Goal: Complete application form: Complete application form

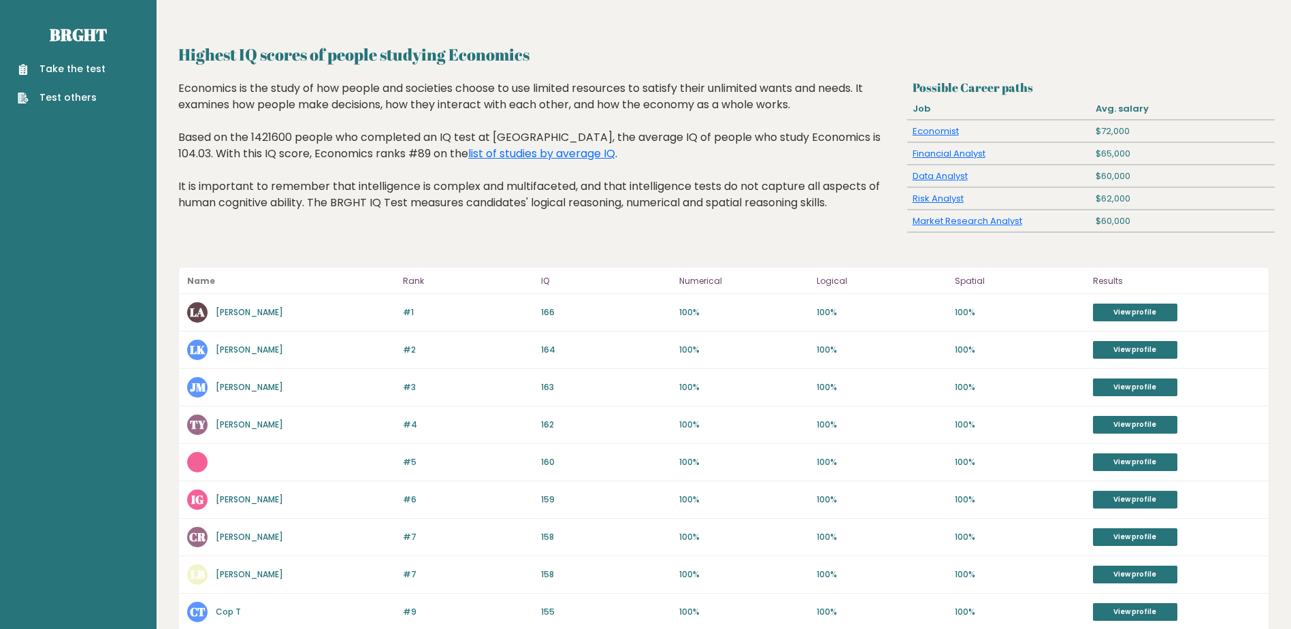
click at [80, 70] on link "Take the test" at bounding box center [62, 69] width 88 height 14
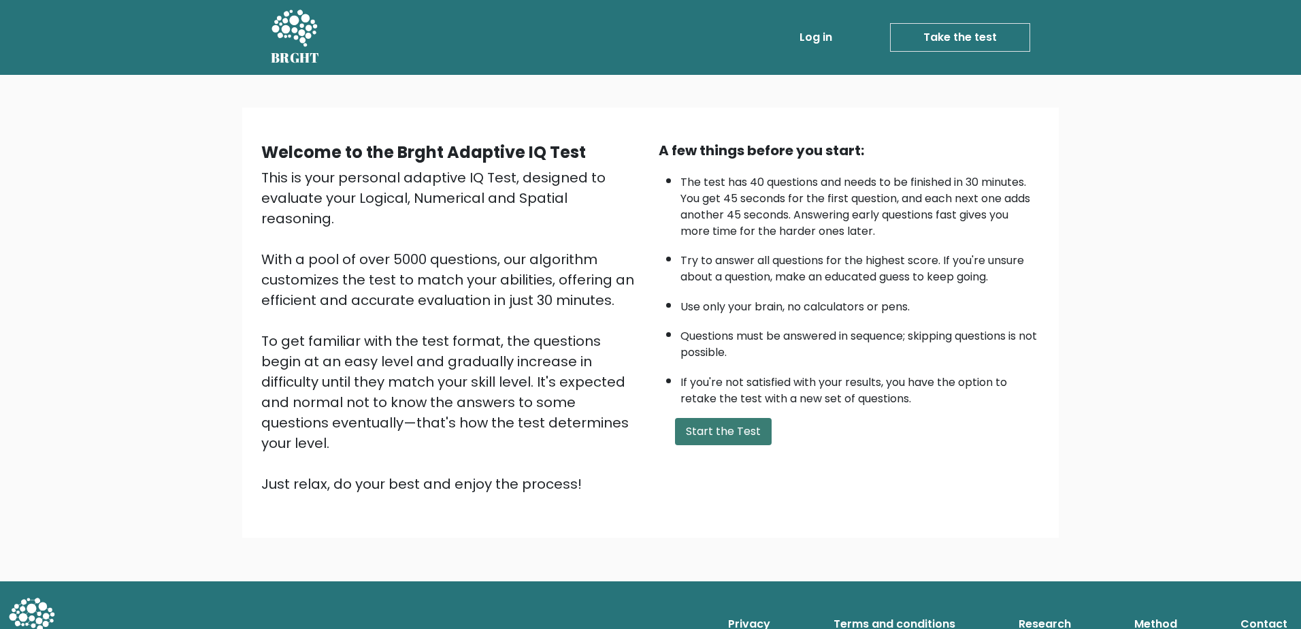
click at [732, 433] on button "Start the Test" at bounding box center [723, 431] width 97 height 27
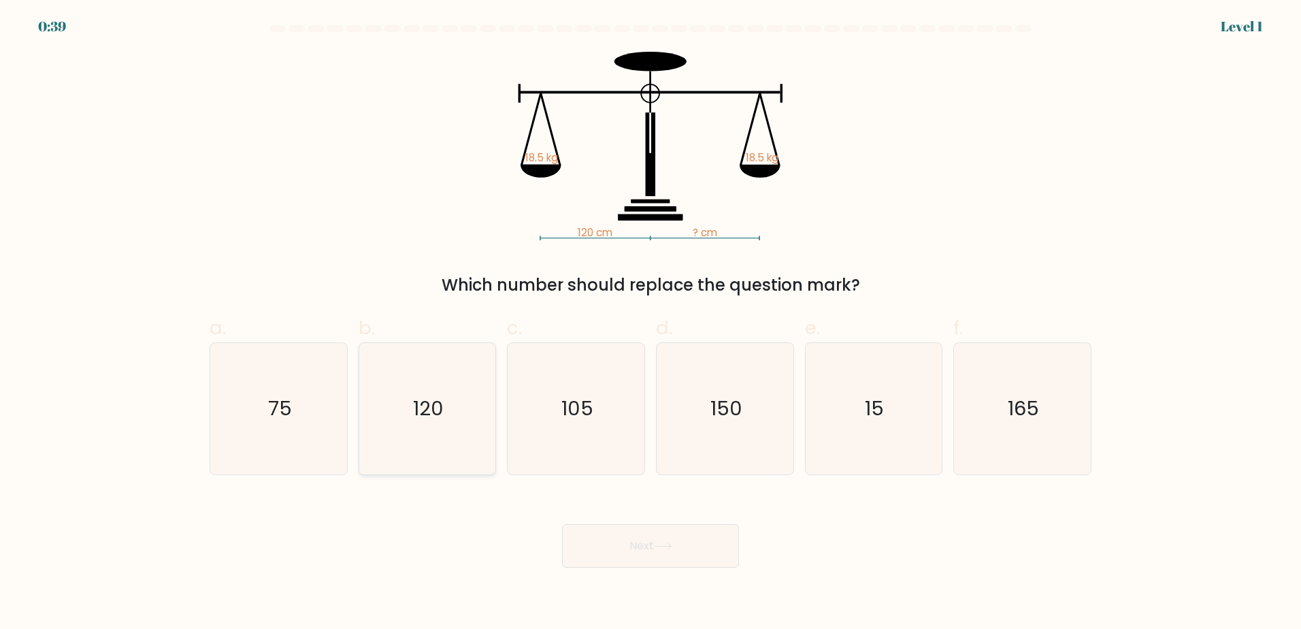
click at [462, 391] on icon "120" at bounding box center [426, 408] width 131 height 131
click at [651, 323] on input "b. 120" at bounding box center [651, 318] width 1 height 9
radio input "true"
click at [617, 541] on button "Next" at bounding box center [650, 546] width 177 height 44
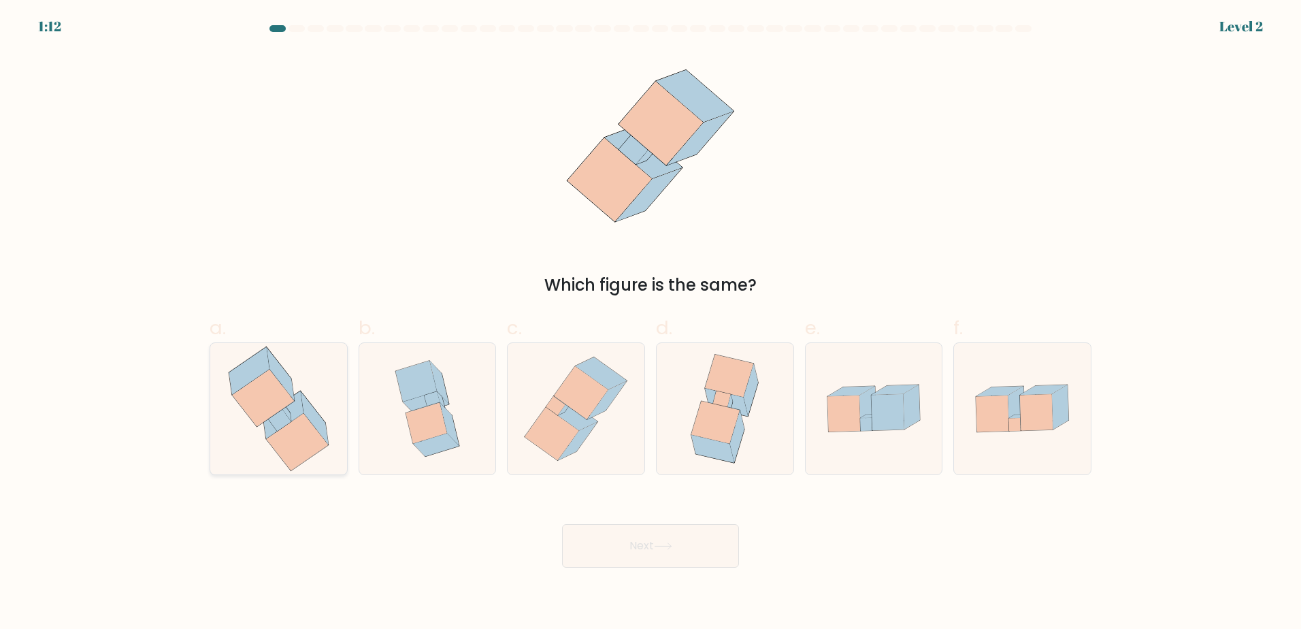
click at [281, 396] on icon at bounding box center [263, 397] width 62 height 57
click at [651, 323] on input "a." at bounding box center [651, 318] width 1 height 9
radio input "true"
click at [602, 551] on button "Next" at bounding box center [650, 546] width 177 height 44
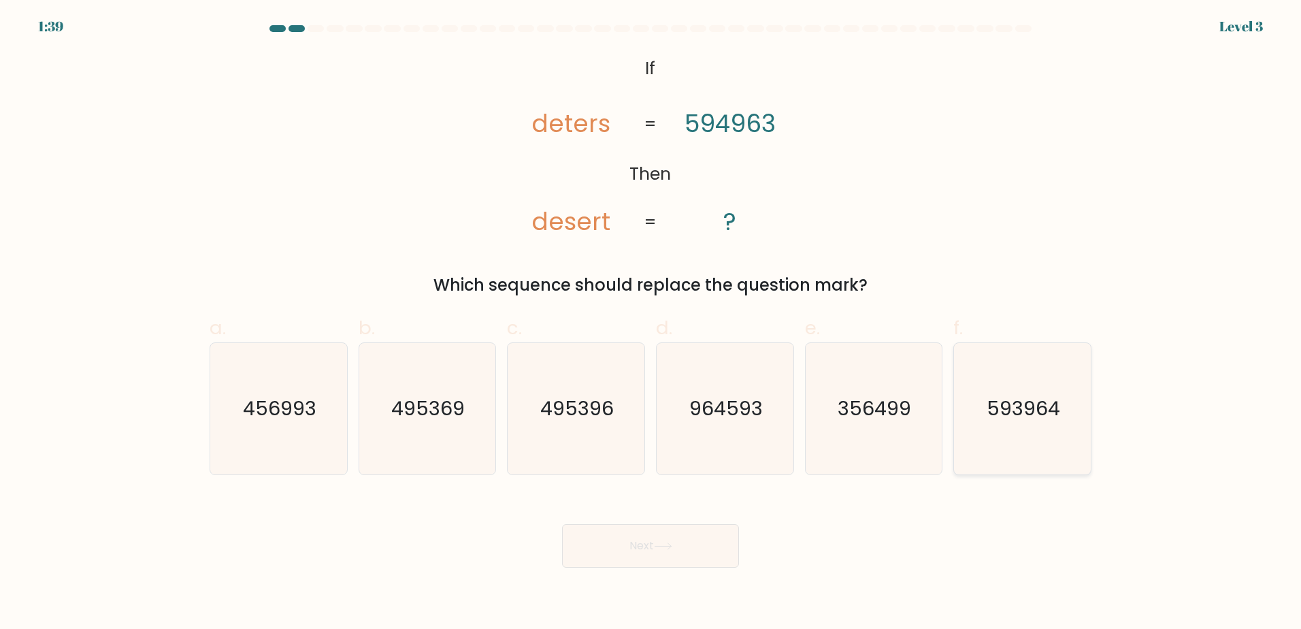
click at [1019, 411] on text "593964" at bounding box center [1023, 408] width 73 height 27
click at [651, 323] on input "f. 593964" at bounding box center [651, 318] width 1 height 9
radio input "true"
click at [691, 547] on button "Next" at bounding box center [650, 546] width 177 height 44
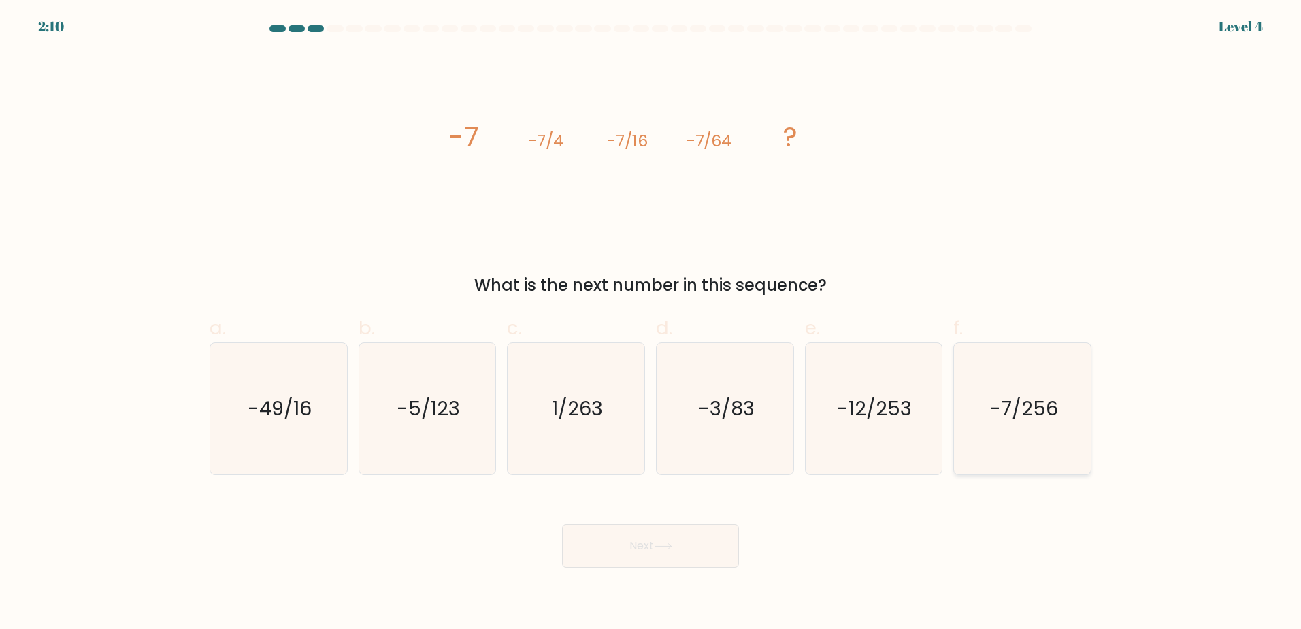
click at [1028, 406] on text "-7/256" at bounding box center [1023, 408] width 69 height 27
click at [651, 323] on input "f. -7/256" at bounding box center [651, 318] width 1 height 9
radio input "true"
click at [694, 556] on button "Next" at bounding box center [650, 546] width 177 height 44
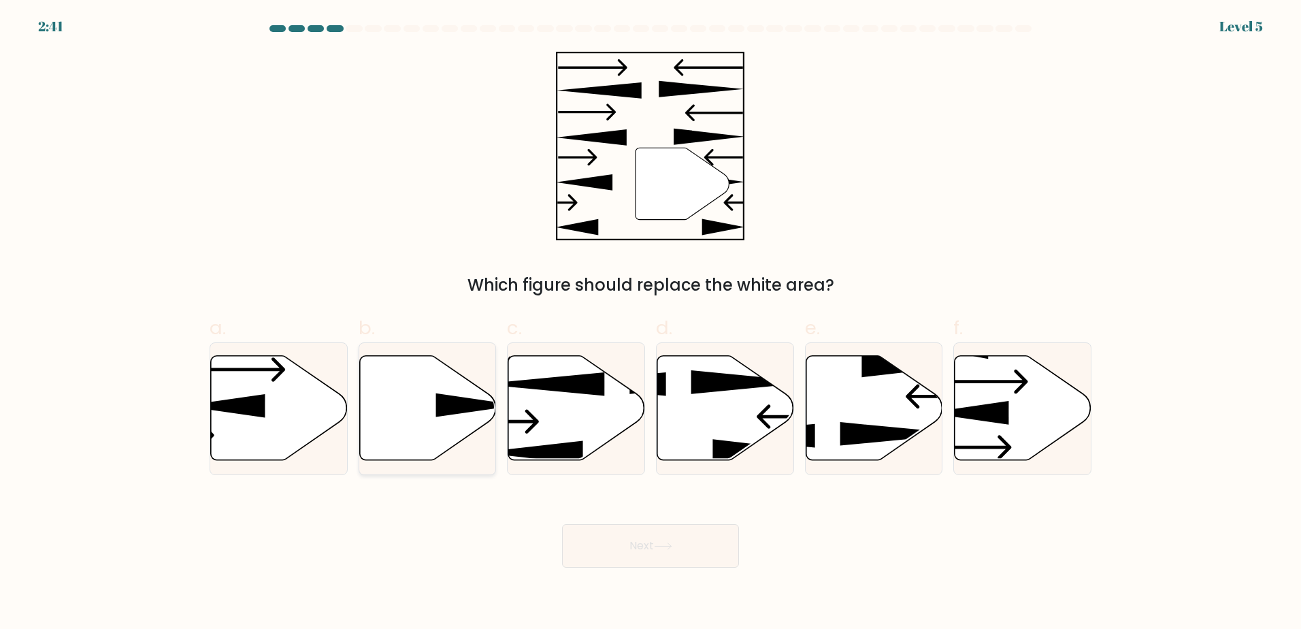
click at [402, 391] on icon at bounding box center [427, 407] width 137 height 105
click at [651, 323] on input "b." at bounding box center [651, 318] width 1 height 9
radio input "true"
click at [635, 540] on button "Next" at bounding box center [650, 546] width 177 height 44
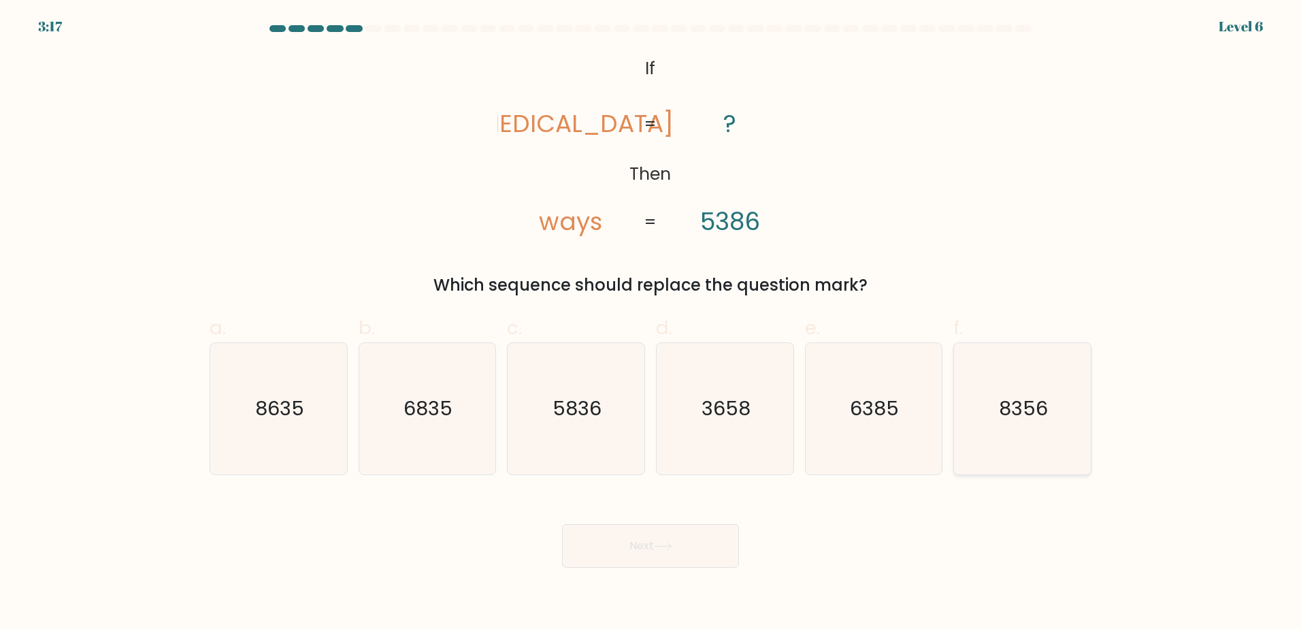
click at [995, 430] on icon "8356" at bounding box center [1022, 408] width 131 height 131
click at [651, 323] on input "f. 8356" at bounding box center [651, 318] width 1 height 9
radio input "true"
click at [638, 560] on button "Next" at bounding box center [650, 546] width 177 height 44
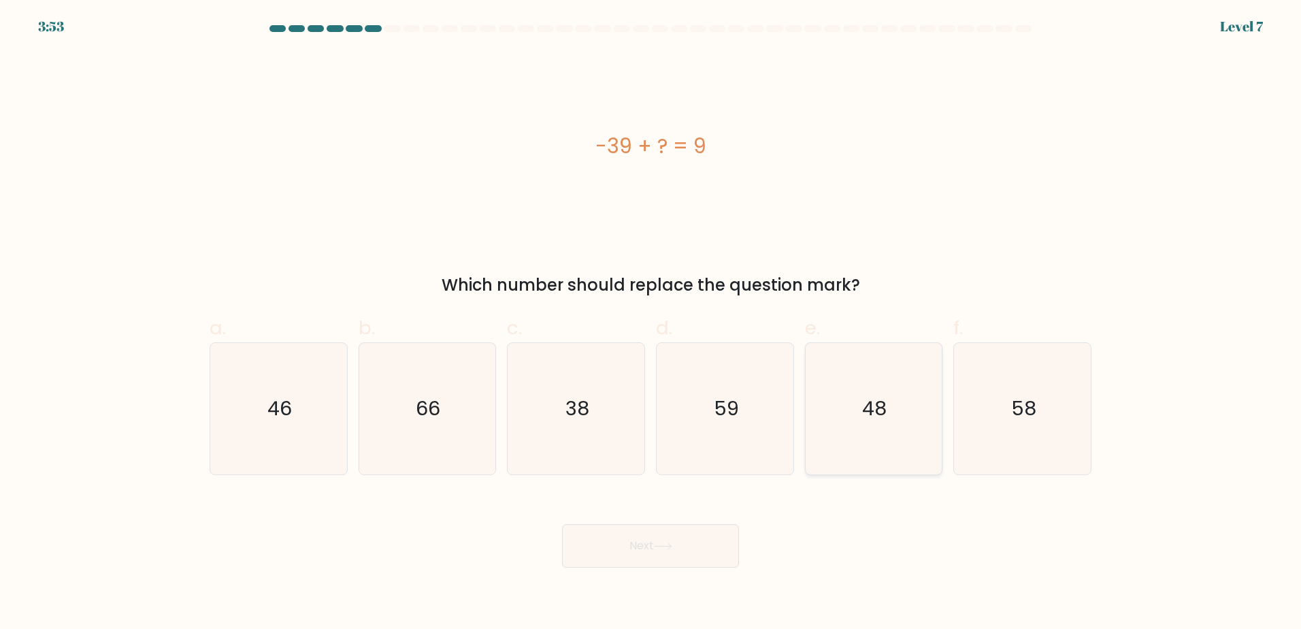
click at [846, 405] on icon "48" at bounding box center [873, 408] width 131 height 131
click at [651, 323] on input "e. 48" at bounding box center [651, 318] width 1 height 9
radio input "true"
click at [691, 549] on button "Next" at bounding box center [650, 546] width 177 height 44
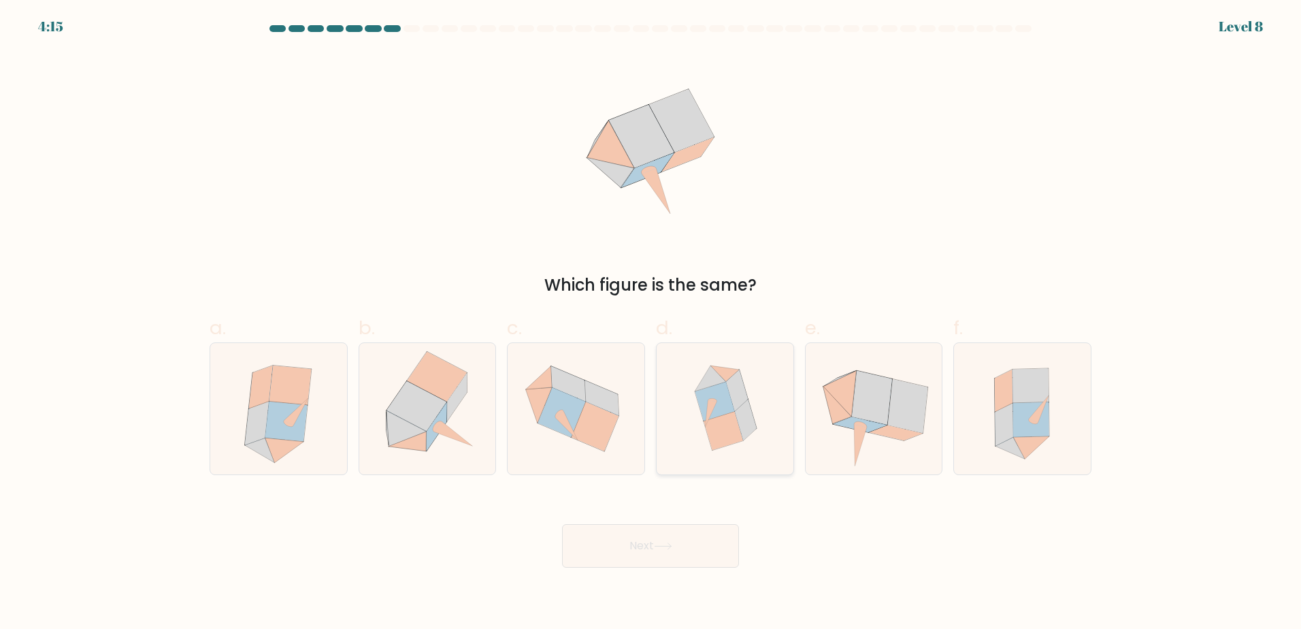
click at [729, 414] on icon at bounding box center [723, 430] width 39 height 39
click at [651, 323] on input "d." at bounding box center [651, 318] width 1 height 9
radio input "true"
click at [690, 536] on button "Next" at bounding box center [650, 546] width 177 height 44
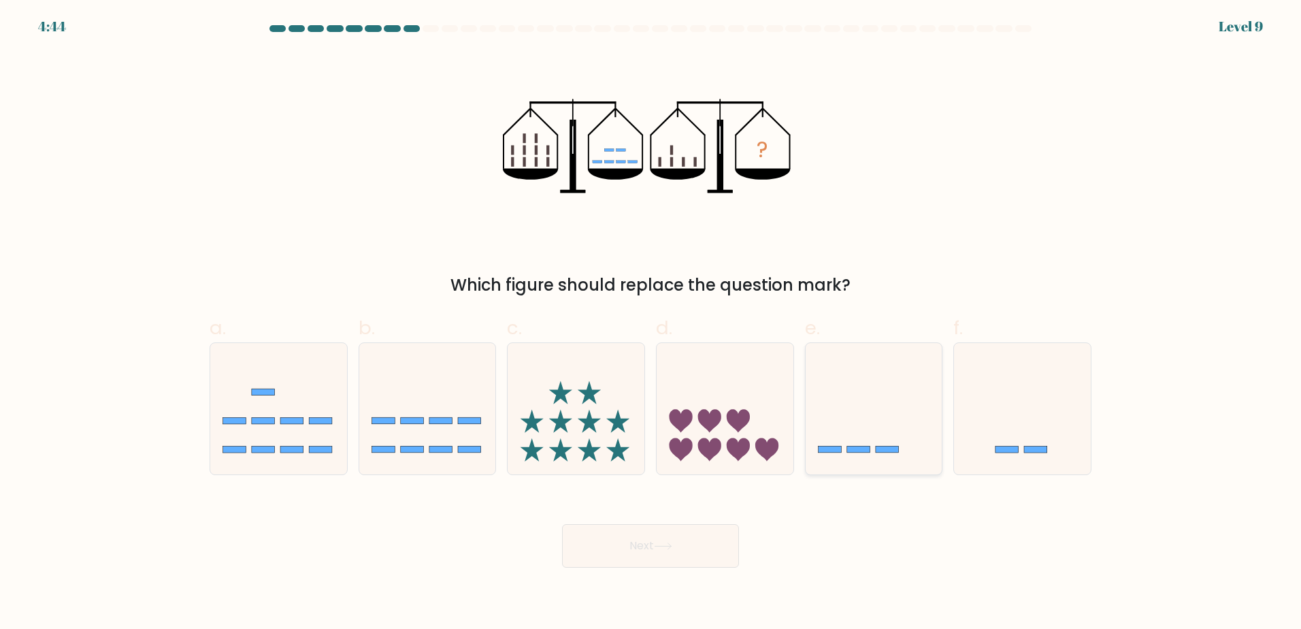
click at [848, 384] on icon at bounding box center [874, 408] width 137 height 113
click at [651, 323] on input "e." at bounding box center [651, 318] width 1 height 9
radio input "true"
click at [685, 553] on button "Next" at bounding box center [650, 546] width 177 height 44
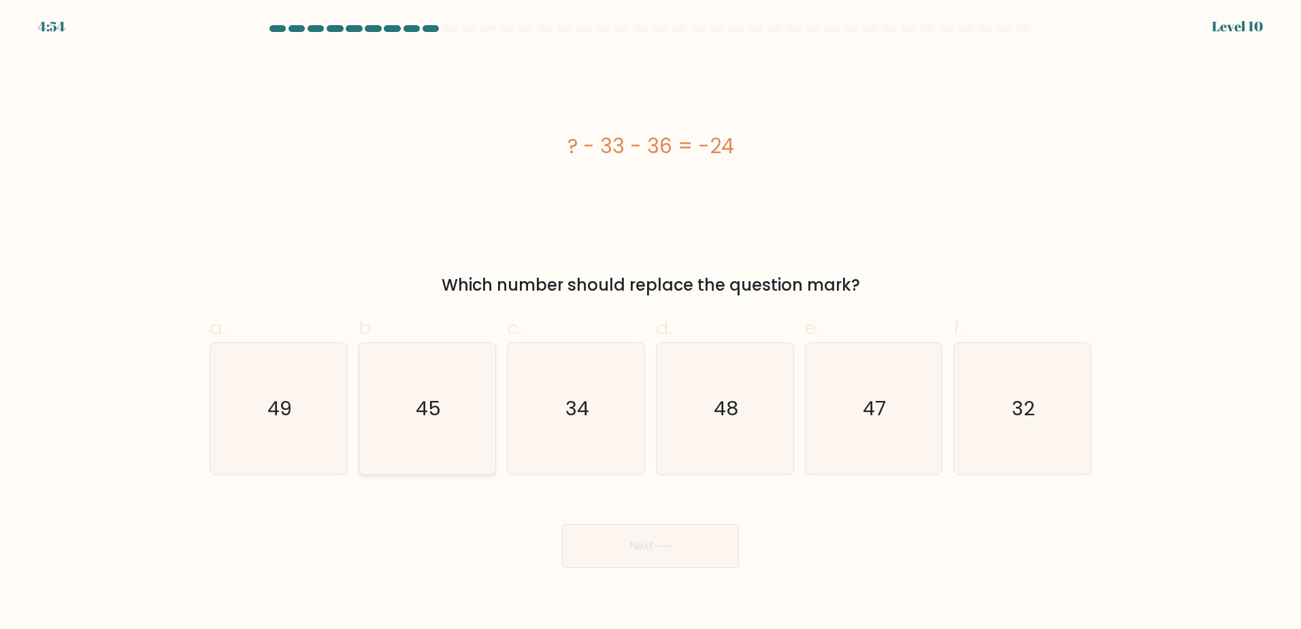
click at [417, 446] on icon "45" at bounding box center [426, 408] width 131 height 131
click at [651, 323] on input "b. 45" at bounding box center [651, 318] width 1 height 9
radio input "true"
click at [656, 544] on button "Next" at bounding box center [650, 546] width 177 height 44
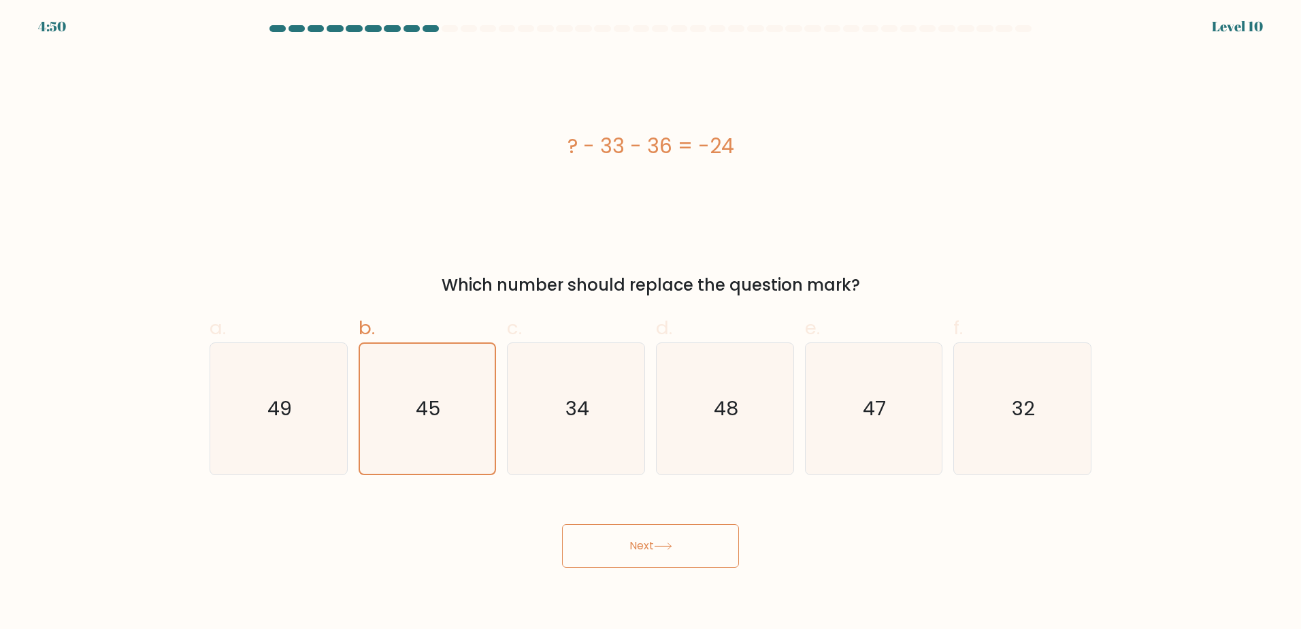
click at [819, 547] on div "Next" at bounding box center [650, 529] width 898 height 76
click at [657, 553] on button "Next" at bounding box center [650, 546] width 177 height 44
click at [455, 424] on icon "45" at bounding box center [427, 409] width 130 height 130
click at [651, 323] on input "b. 45" at bounding box center [651, 318] width 1 height 9
click at [602, 540] on button "Next" at bounding box center [650, 546] width 177 height 44
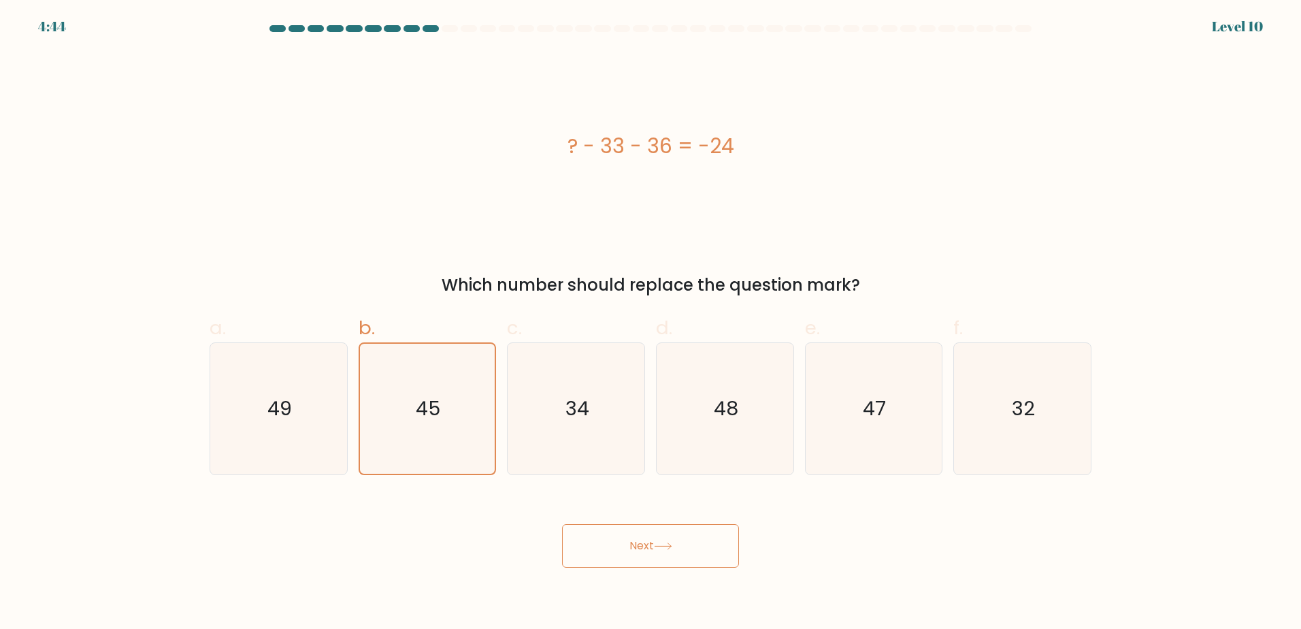
click at [649, 549] on button "Next" at bounding box center [650, 546] width 177 height 44
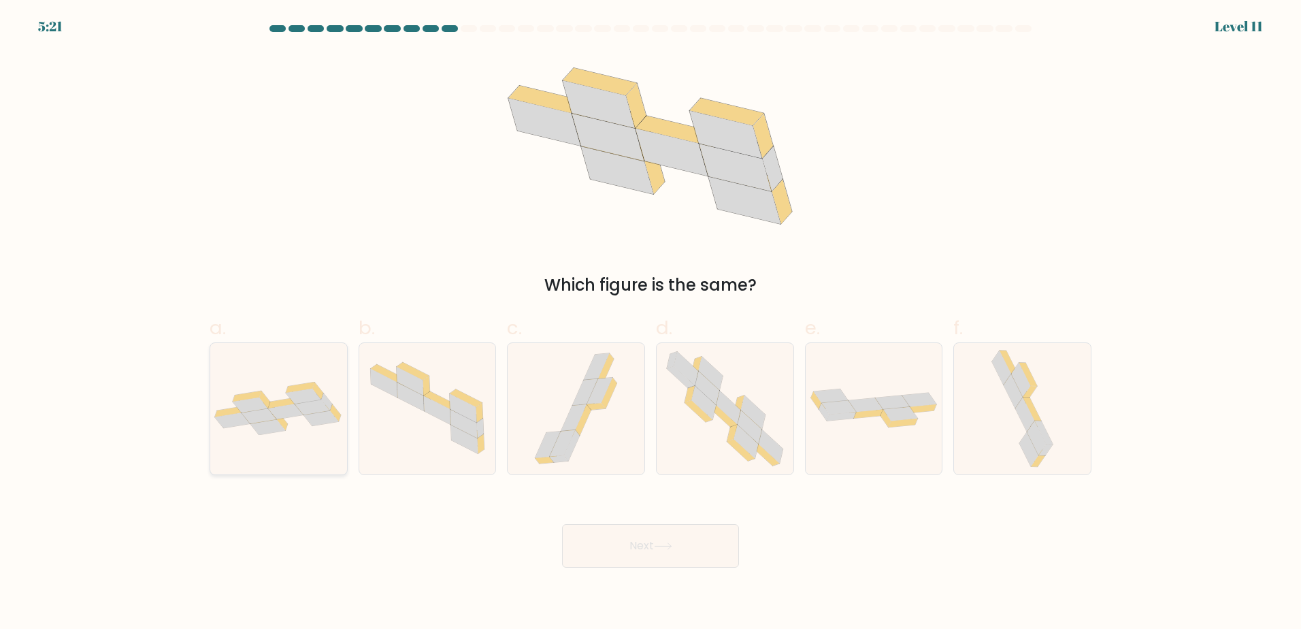
click at [264, 390] on icon at bounding box center [278, 409] width 137 height 54
click at [651, 323] on input "a." at bounding box center [651, 318] width 1 height 9
radio input "true"
click at [634, 536] on button "Next" at bounding box center [650, 546] width 177 height 44
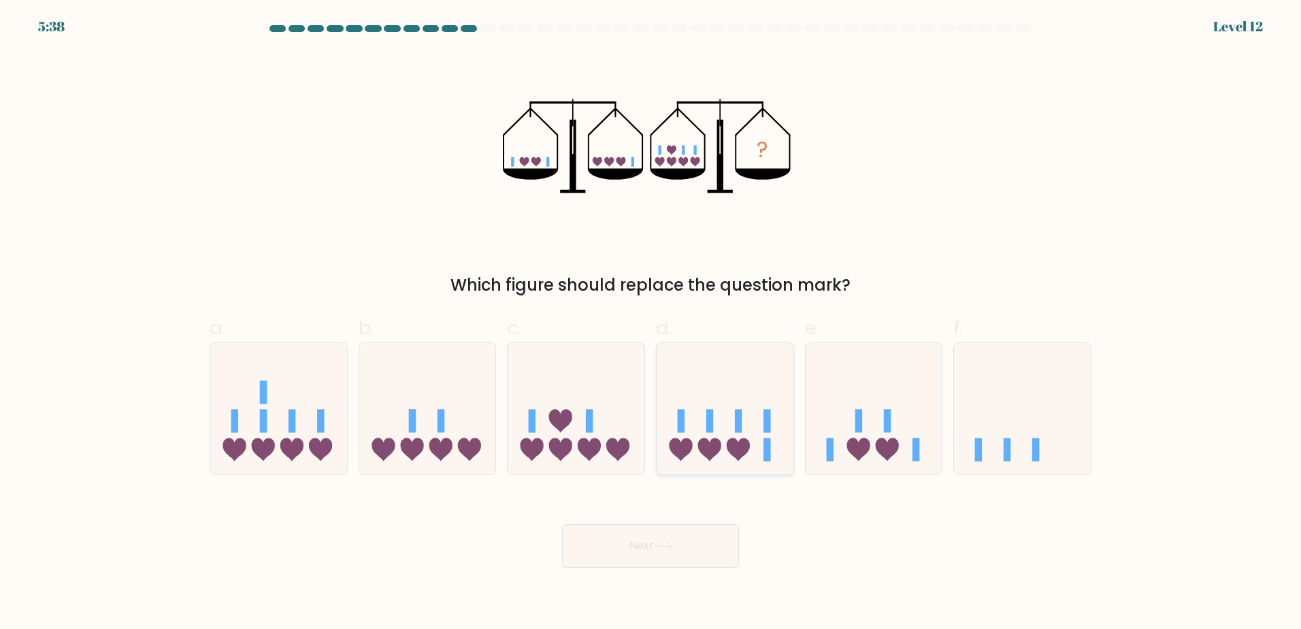
click at [730, 412] on icon at bounding box center [725, 408] width 137 height 113
click at [651, 323] on input "d." at bounding box center [651, 318] width 1 height 9
radio input "true"
click at [698, 539] on button "Next" at bounding box center [650, 546] width 177 height 44
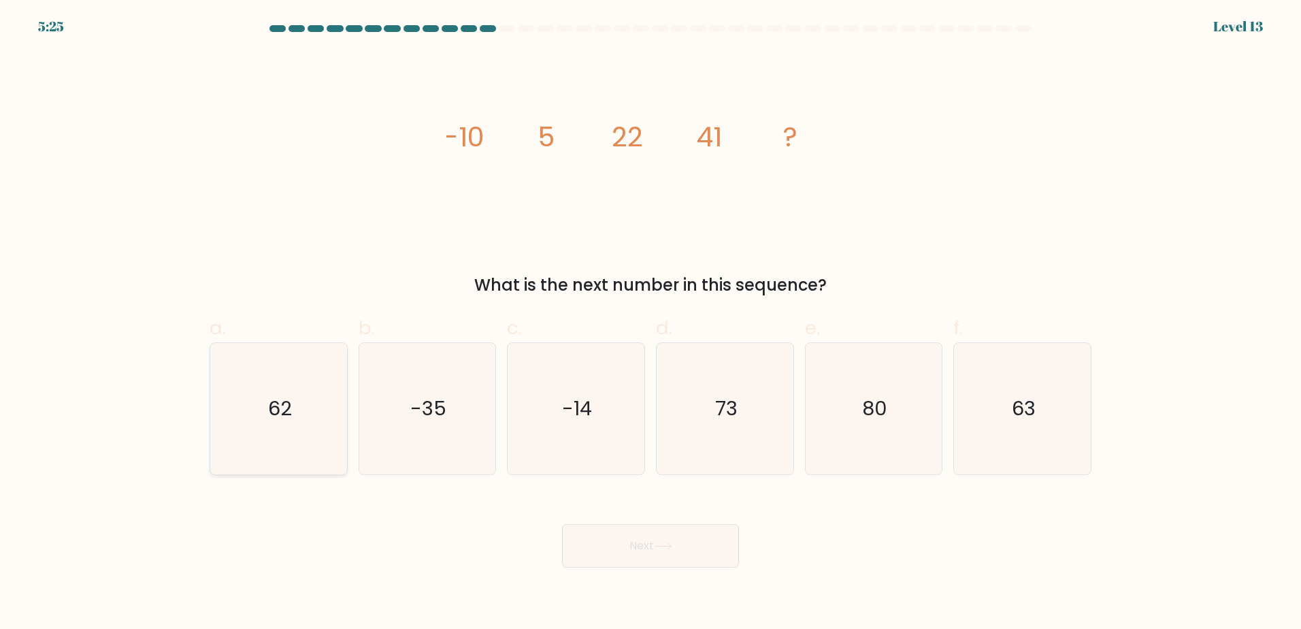
click at [318, 421] on icon "62" at bounding box center [278, 408] width 131 height 131
click at [651, 323] on input "a. 62" at bounding box center [651, 318] width 1 height 9
radio input "true"
click at [600, 539] on button "Next" at bounding box center [650, 546] width 177 height 44
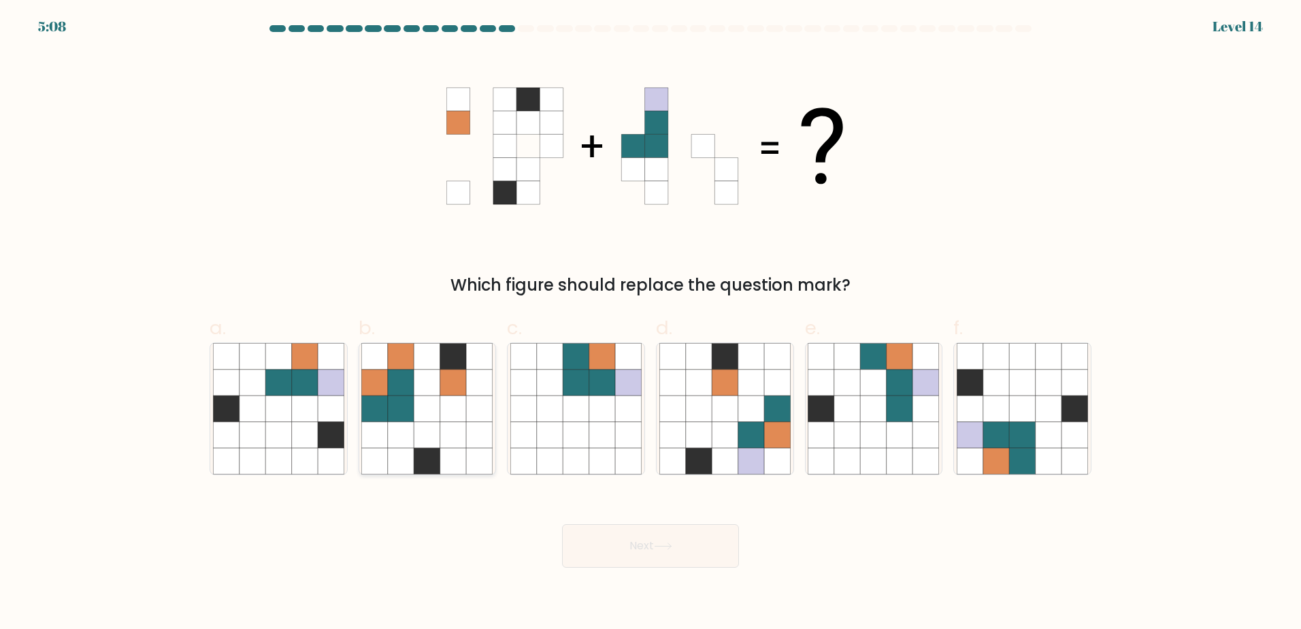
click at [430, 411] on icon at bounding box center [427, 408] width 26 height 26
click at [651, 323] on input "b." at bounding box center [651, 318] width 1 height 9
radio input "true"
click at [656, 544] on button "Next" at bounding box center [650, 546] width 177 height 44
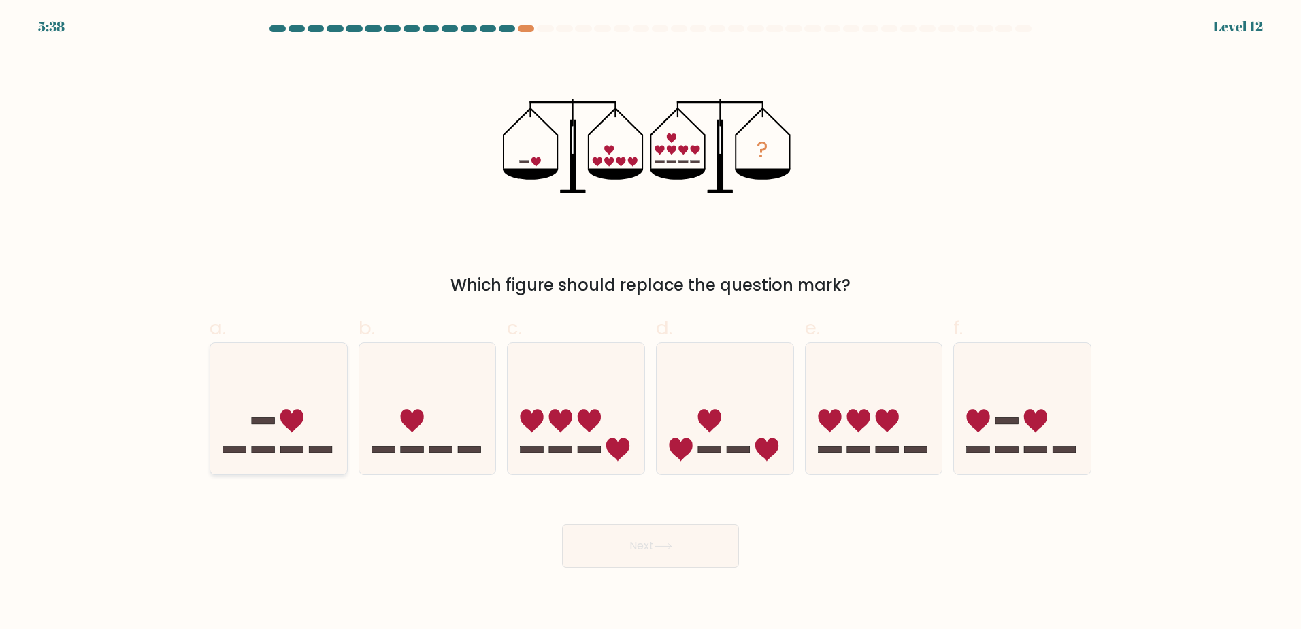
click at [281, 405] on icon at bounding box center [278, 408] width 137 height 113
click at [651, 323] on input "a." at bounding box center [651, 318] width 1 height 9
radio input "true"
click at [687, 551] on button "Next" at bounding box center [650, 546] width 177 height 44
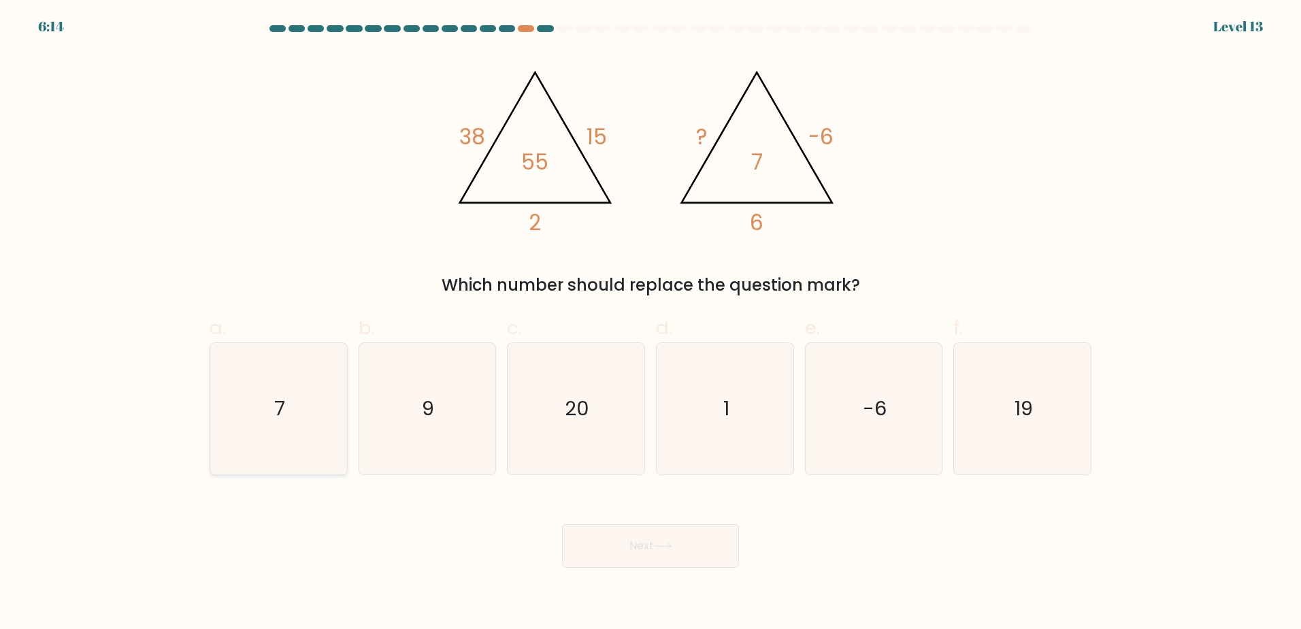
click at [260, 399] on icon "7" at bounding box center [278, 408] width 131 height 131
click at [651, 323] on input "a. 7" at bounding box center [651, 318] width 1 height 9
radio input "true"
click at [648, 581] on body "6:13 Level 13" at bounding box center [650, 314] width 1301 height 629
click at [653, 544] on button "Next" at bounding box center [650, 546] width 177 height 44
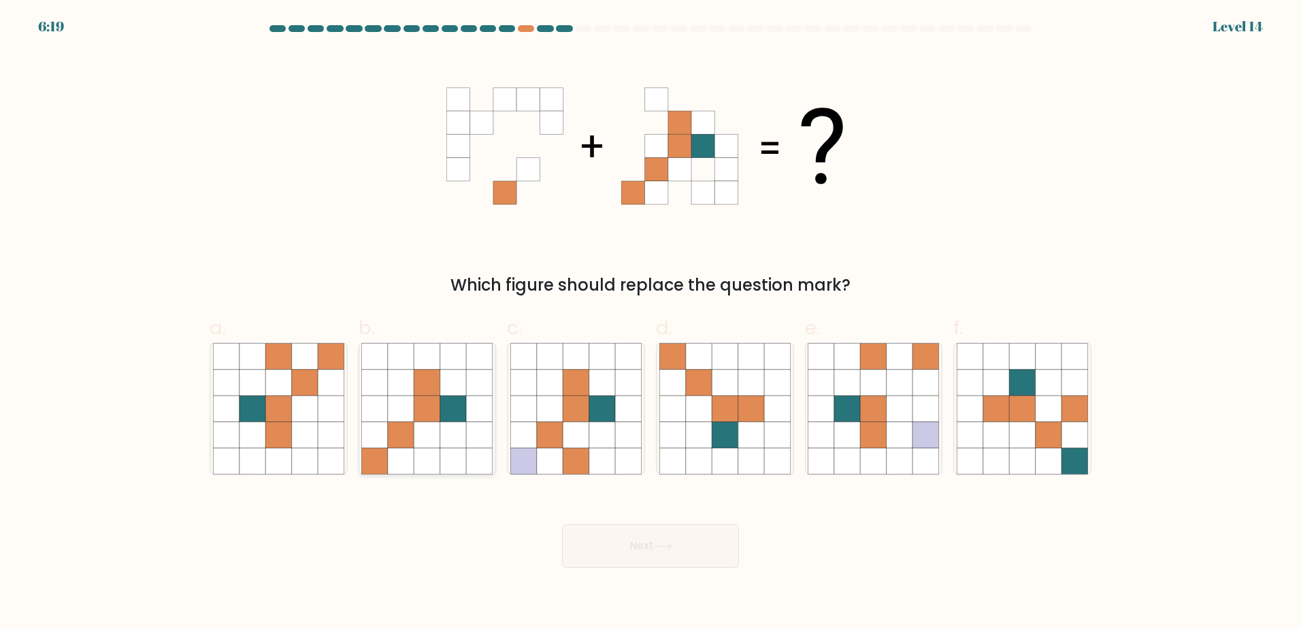
click at [445, 422] on icon at bounding box center [453, 434] width 26 height 26
click at [651, 323] on input "b." at bounding box center [651, 318] width 1 height 9
radio input "true"
click at [657, 529] on button "Next" at bounding box center [650, 546] width 177 height 44
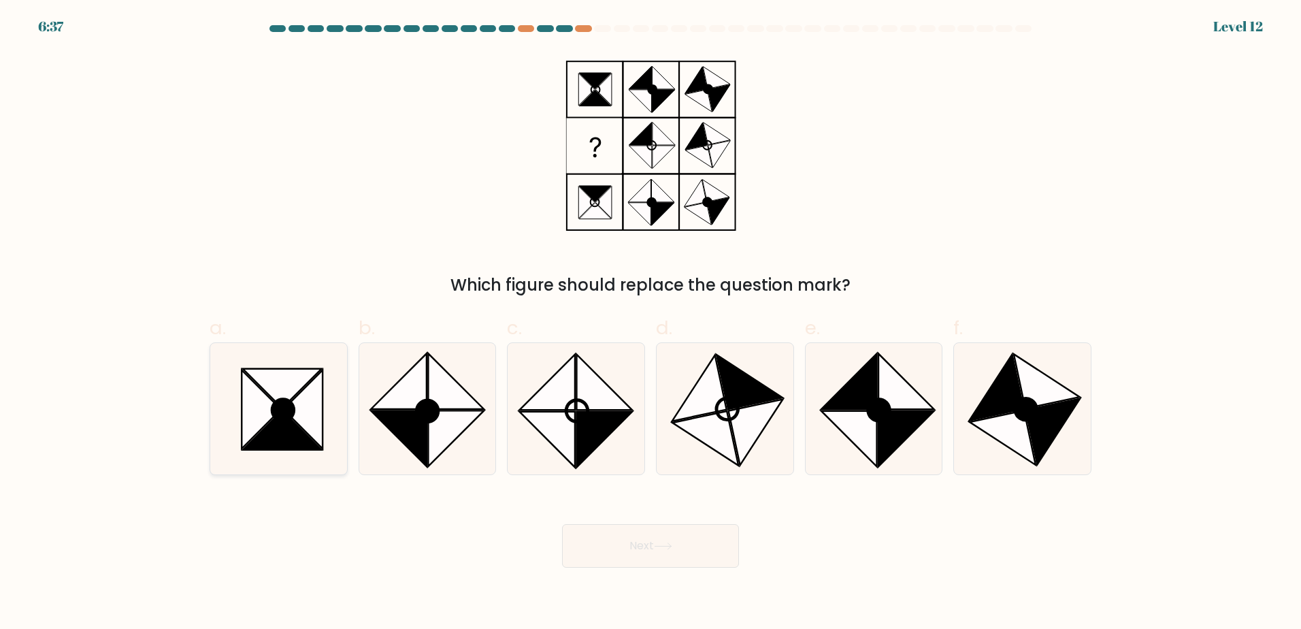
click at [337, 378] on icon at bounding box center [278, 408] width 131 height 131
click at [651, 323] on input "a." at bounding box center [651, 318] width 1 height 9
radio input "true"
drag, startPoint x: 655, startPoint y: 548, endPoint x: 653, endPoint y: 542, distance: 6.9
click at [655, 548] on button "Next" at bounding box center [650, 546] width 177 height 44
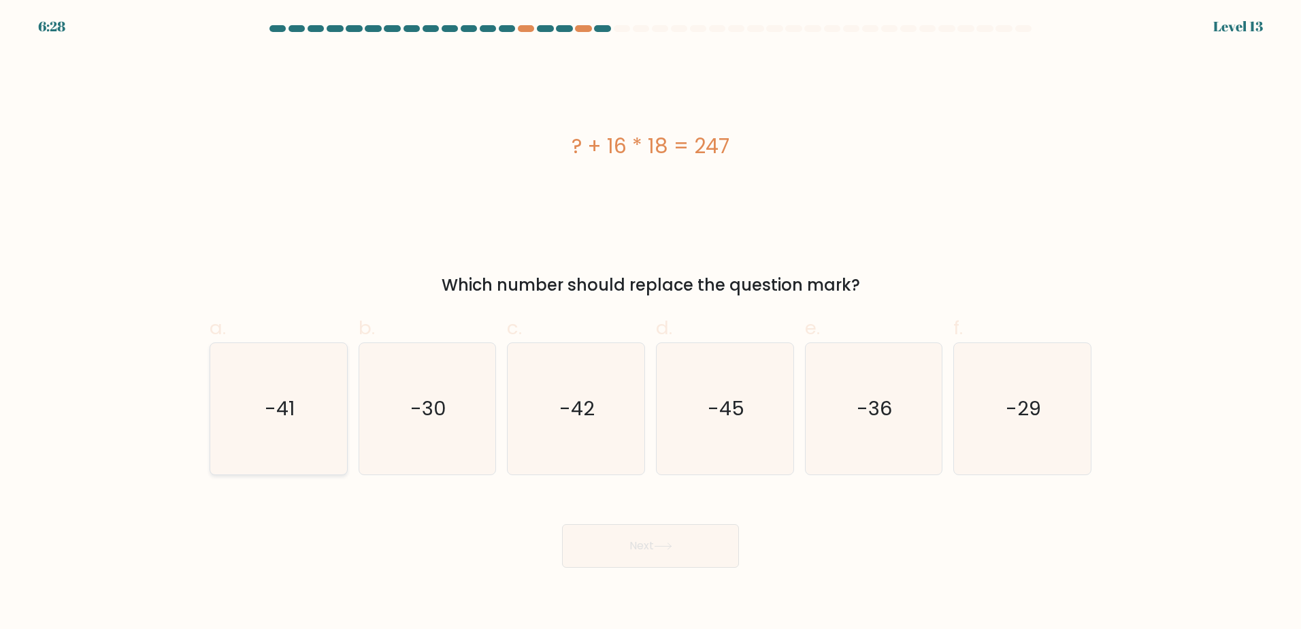
click at [314, 416] on icon "-41" at bounding box center [278, 408] width 131 height 131
click at [651, 323] on input "a. -41" at bounding box center [651, 318] width 1 height 9
radio input "true"
click at [686, 553] on button "Next" at bounding box center [650, 546] width 177 height 44
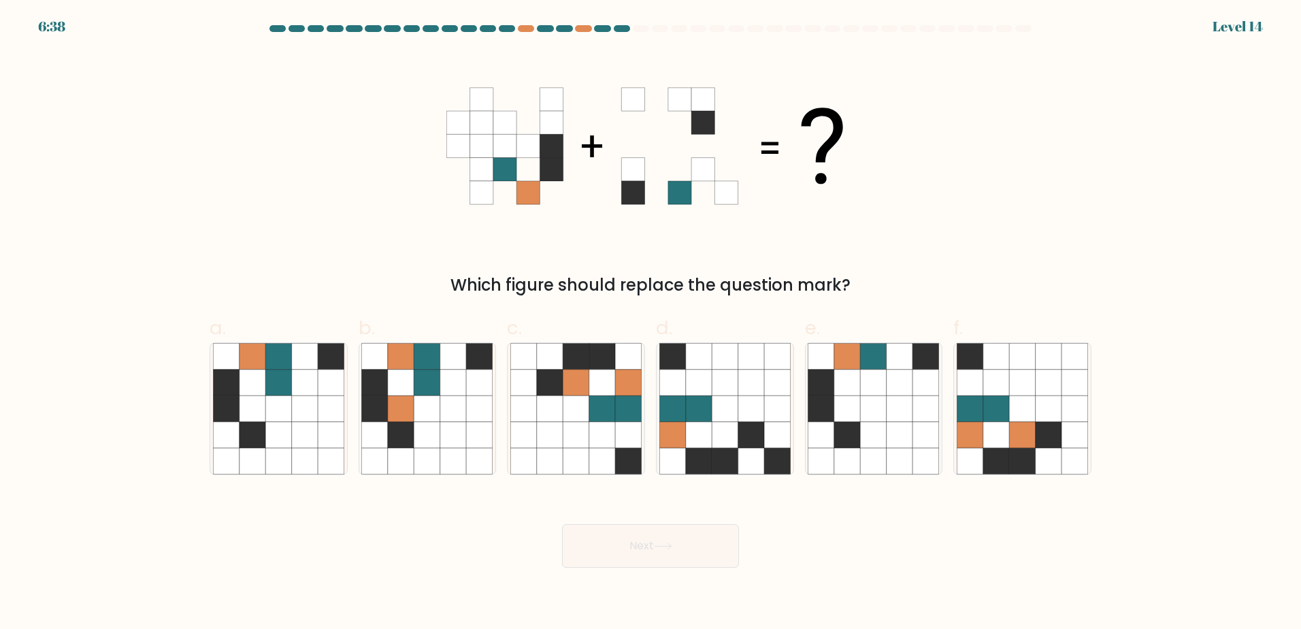
click at [205, 414] on div "a." at bounding box center [278, 394] width 149 height 161
click at [267, 415] on icon at bounding box center [278, 408] width 26 height 26
click at [651, 323] on input "a." at bounding box center [651, 318] width 1 height 9
radio input "true"
click at [604, 544] on button "Next" at bounding box center [650, 546] width 177 height 44
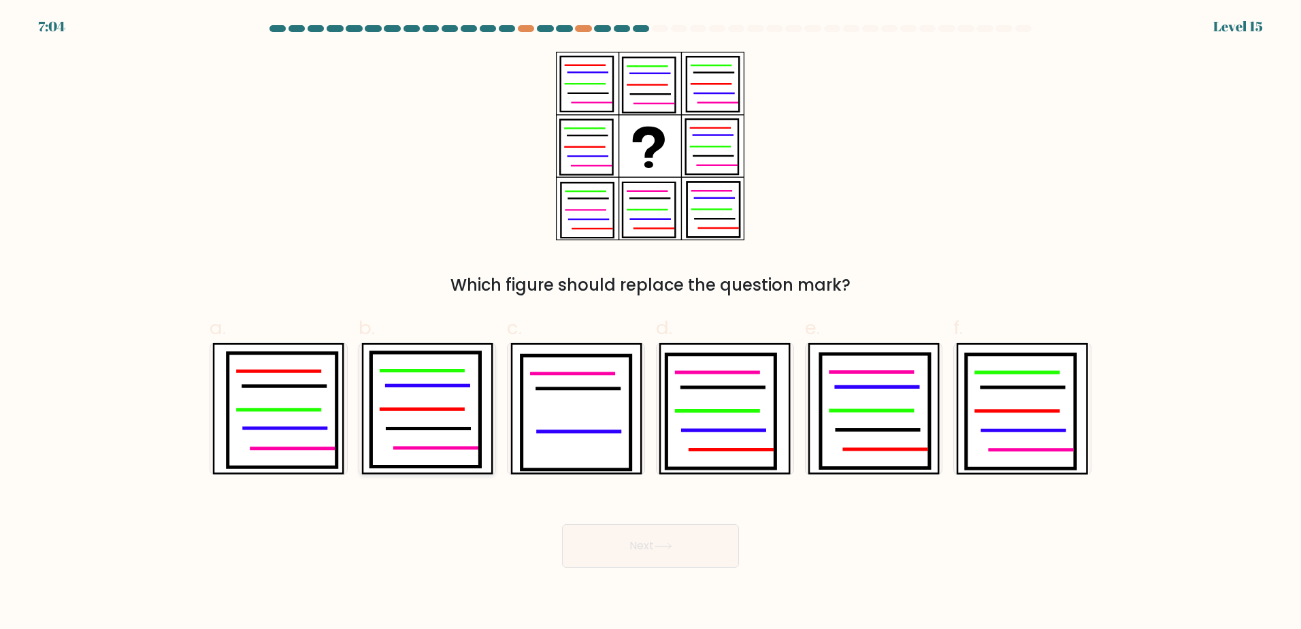
click at [456, 392] on icon at bounding box center [425, 409] width 109 height 114
click at [651, 323] on input "b." at bounding box center [651, 318] width 1 height 9
radio input "true"
click at [640, 563] on button "Next" at bounding box center [650, 546] width 177 height 44
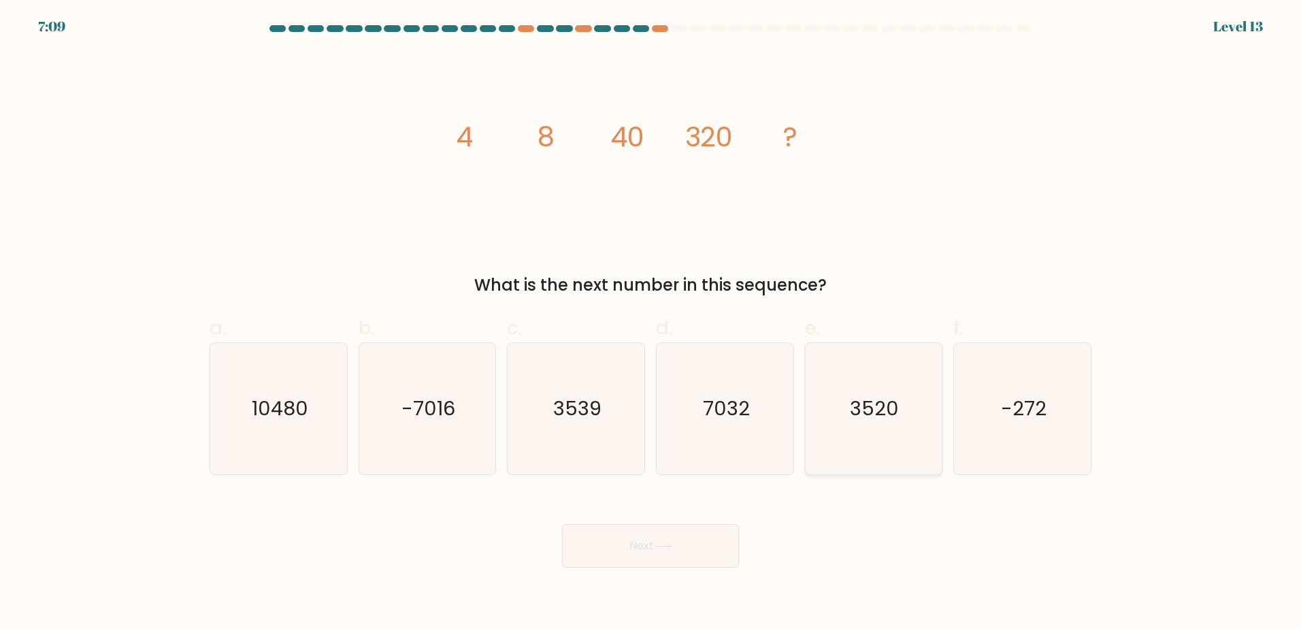
click at [864, 401] on text "3520" at bounding box center [875, 408] width 49 height 27
click at [651, 323] on input "e. 3520" at bounding box center [651, 318] width 1 height 9
radio input "true"
click at [706, 560] on button "Next" at bounding box center [650, 546] width 177 height 44
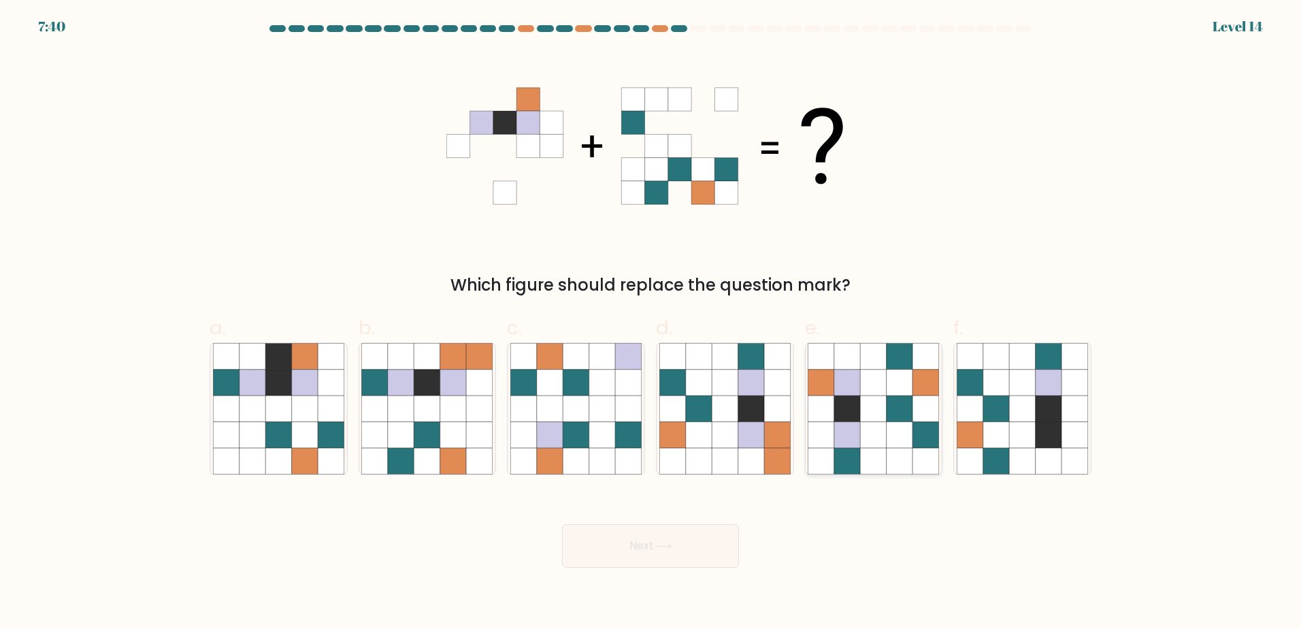
click at [841, 426] on icon at bounding box center [847, 434] width 26 height 26
click at [651, 323] on input "e." at bounding box center [651, 318] width 1 height 9
radio input "true"
click at [691, 555] on button "Next" at bounding box center [650, 546] width 177 height 44
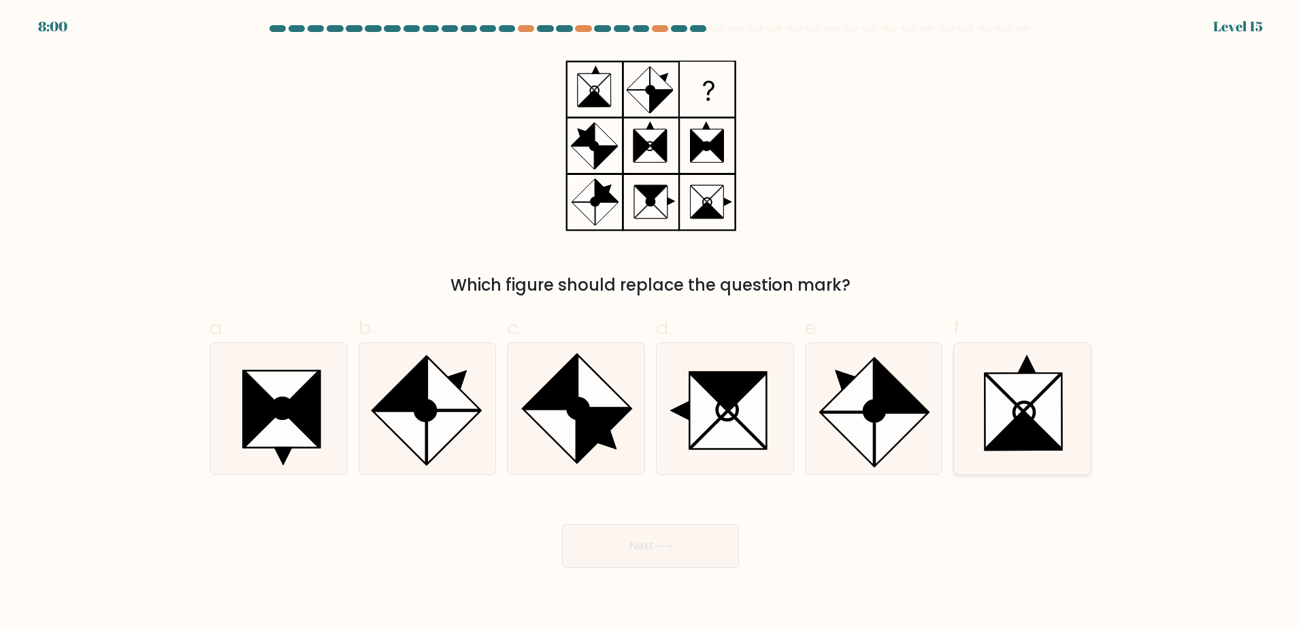
click at [1036, 415] on icon at bounding box center [1043, 411] width 37 height 74
click at [651, 323] on input "f." at bounding box center [651, 318] width 1 height 9
radio input "true"
click at [702, 531] on button "Next" at bounding box center [650, 546] width 177 height 44
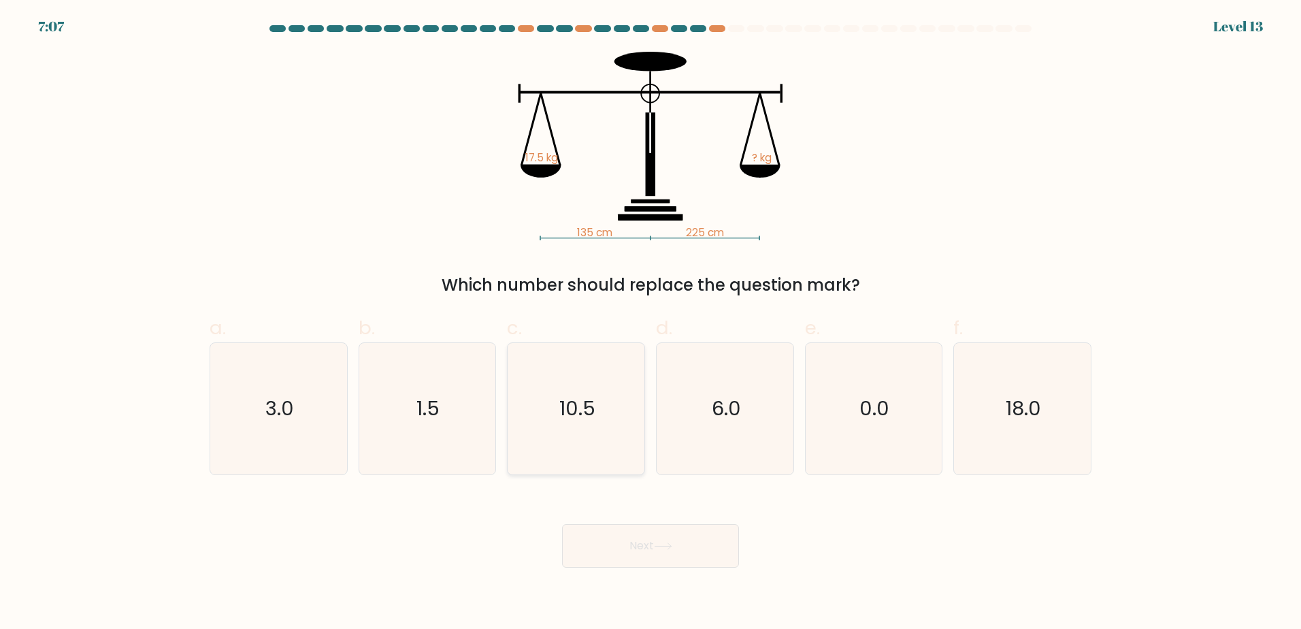
click at [606, 428] on icon "10.5" at bounding box center [575, 408] width 131 height 131
click at [651, 323] on input "c. 10.5" at bounding box center [651, 318] width 1 height 9
radio input "true"
click at [644, 547] on button "Next" at bounding box center [650, 546] width 177 height 44
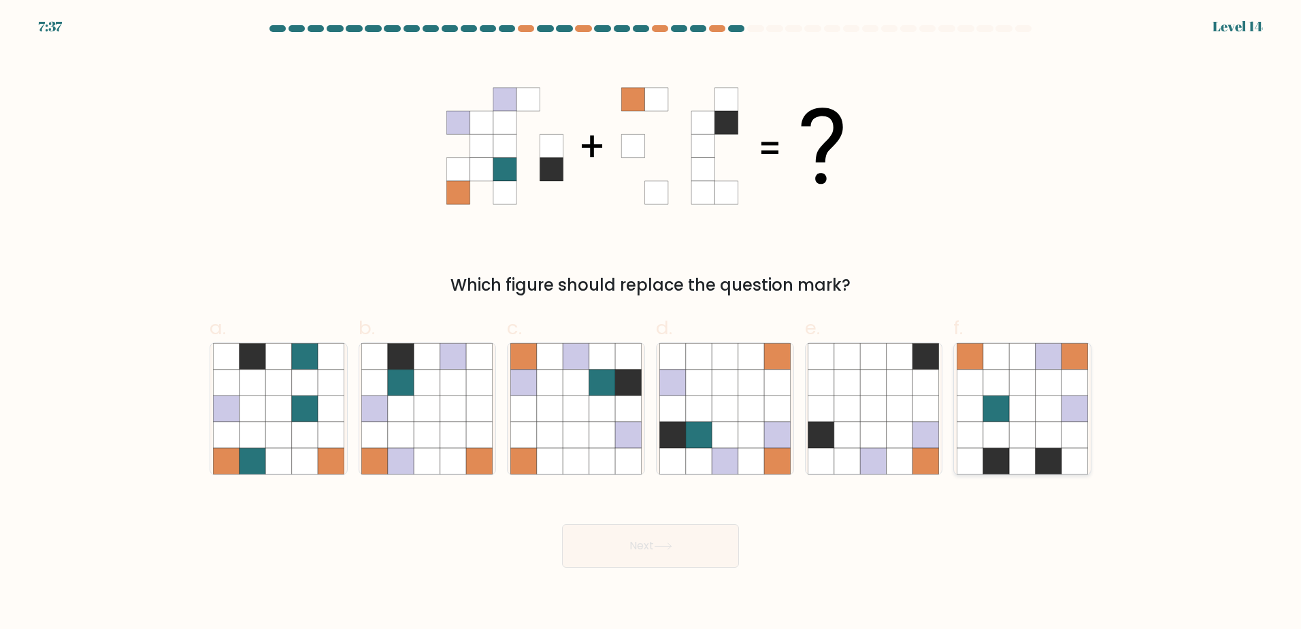
click at [1047, 408] on icon at bounding box center [1049, 408] width 26 height 26
click at [651, 323] on input "f." at bounding box center [651, 318] width 1 height 9
radio input "true"
click at [617, 546] on button "Next" at bounding box center [650, 546] width 177 height 44
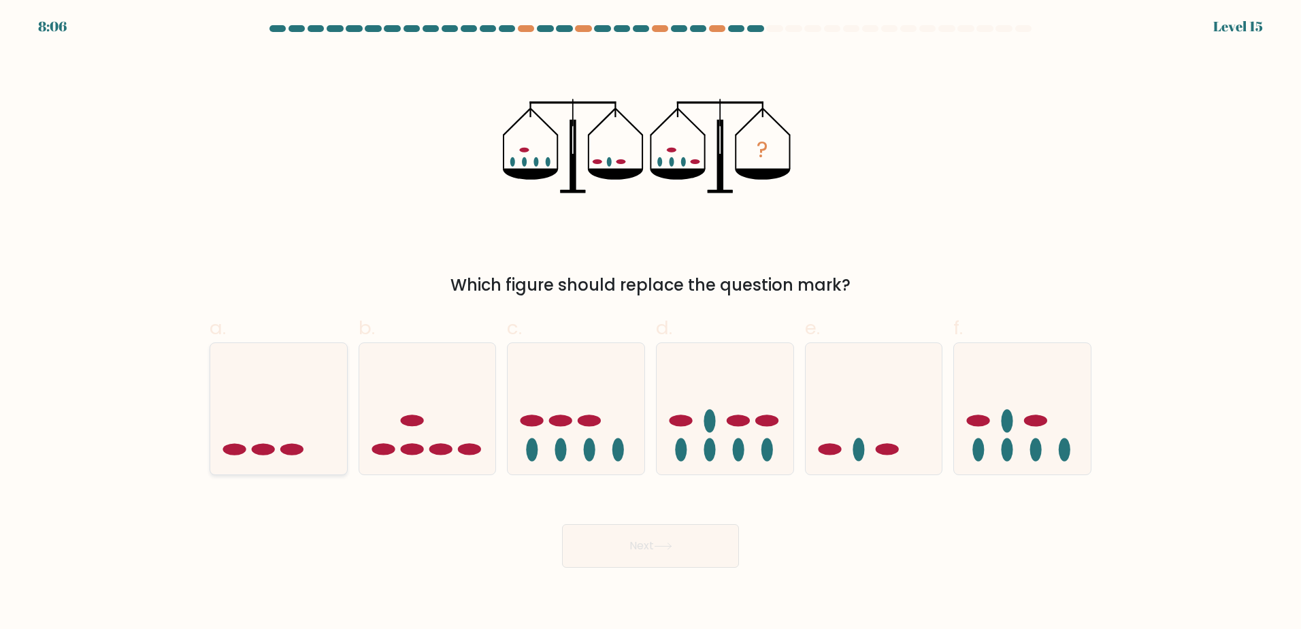
click at [295, 429] on icon at bounding box center [278, 408] width 137 height 113
click at [651, 323] on input "a." at bounding box center [651, 318] width 1 height 9
radio input "true"
click at [714, 559] on button "Next" at bounding box center [650, 546] width 177 height 44
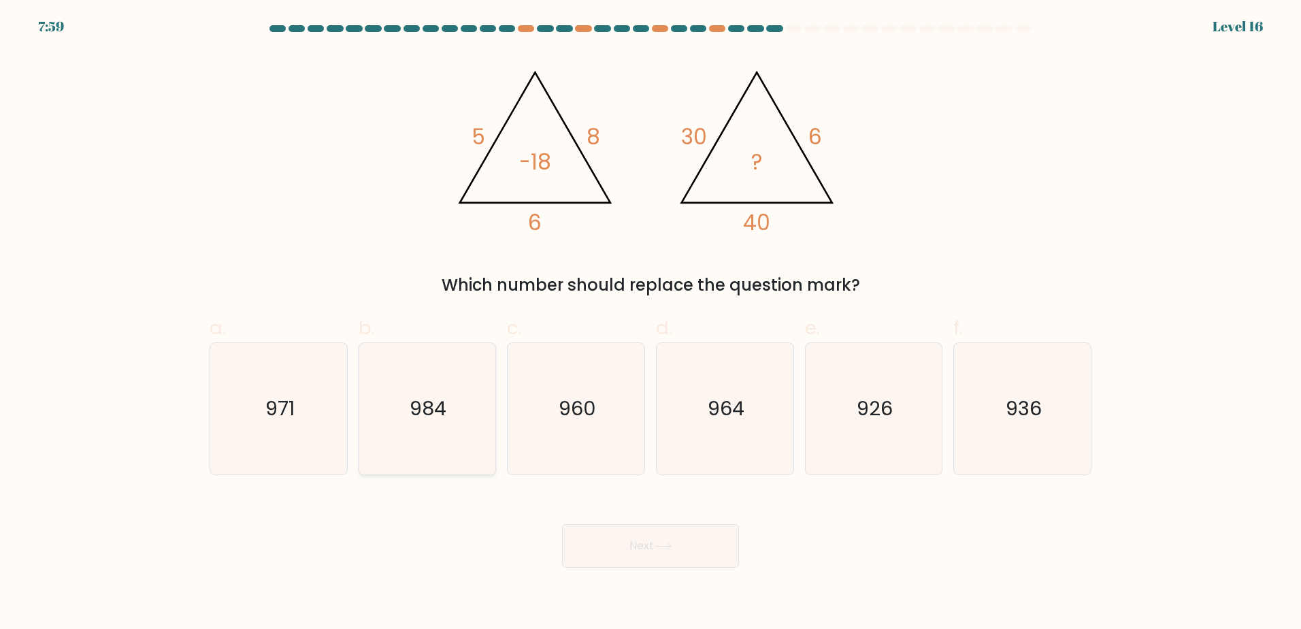
click at [424, 393] on icon "984" at bounding box center [426, 408] width 131 height 131
click at [651, 323] on input "b. 984" at bounding box center [651, 318] width 1 height 9
radio input "true"
click at [628, 544] on button "Next" at bounding box center [650, 546] width 177 height 44
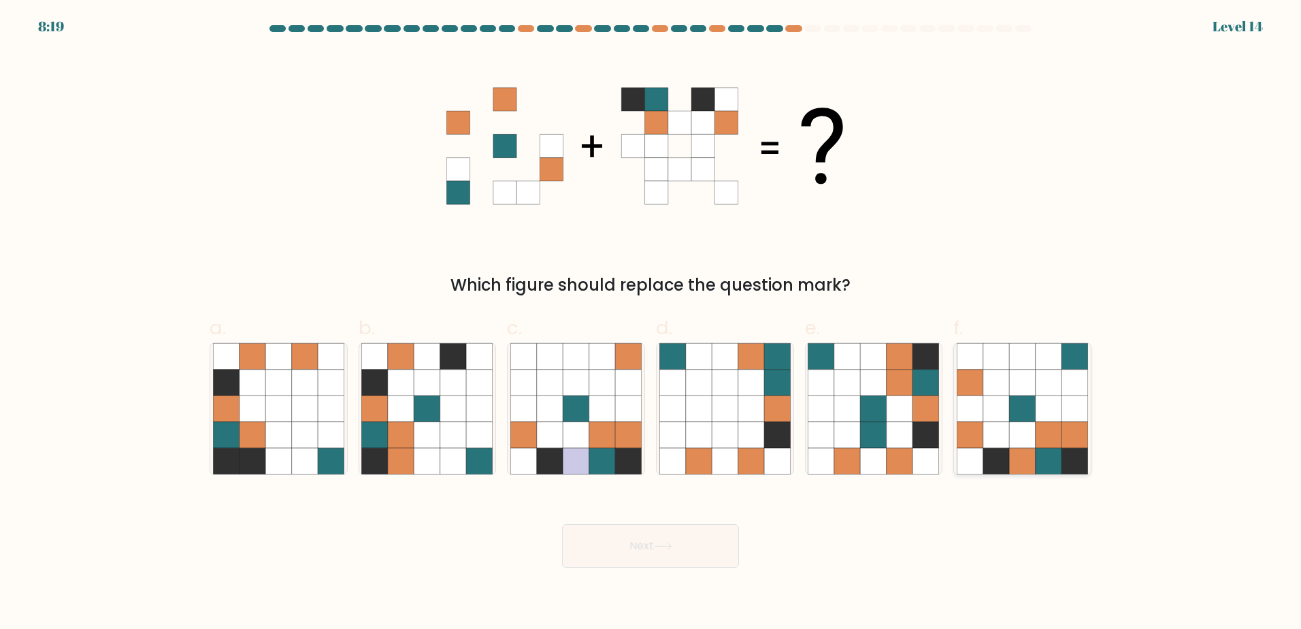
click at [1006, 384] on icon at bounding box center [996, 382] width 26 height 26
click at [651, 323] on input "f." at bounding box center [651, 318] width 1 height 9
radio input "true"
click at [658, 540] on button "Next" at bounding box center [650, 546] width 177 height 44
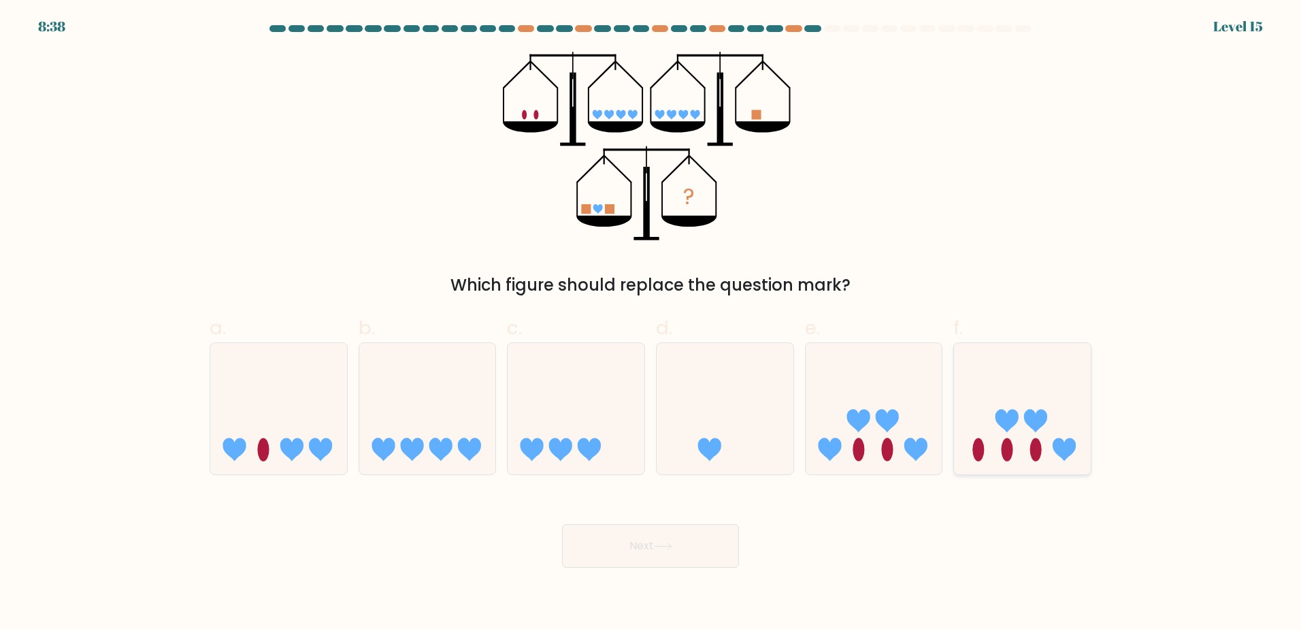
click at [1026, 433] on icon at bounding box center [1022, 408] width 137 height 113
click at [651, 323] on input "f." at bounding box center [651, 318] width 1 height 9
radio input "true"
click at [717, 543] on button "Next" at bounding box center [650, 546] width 177 height 44
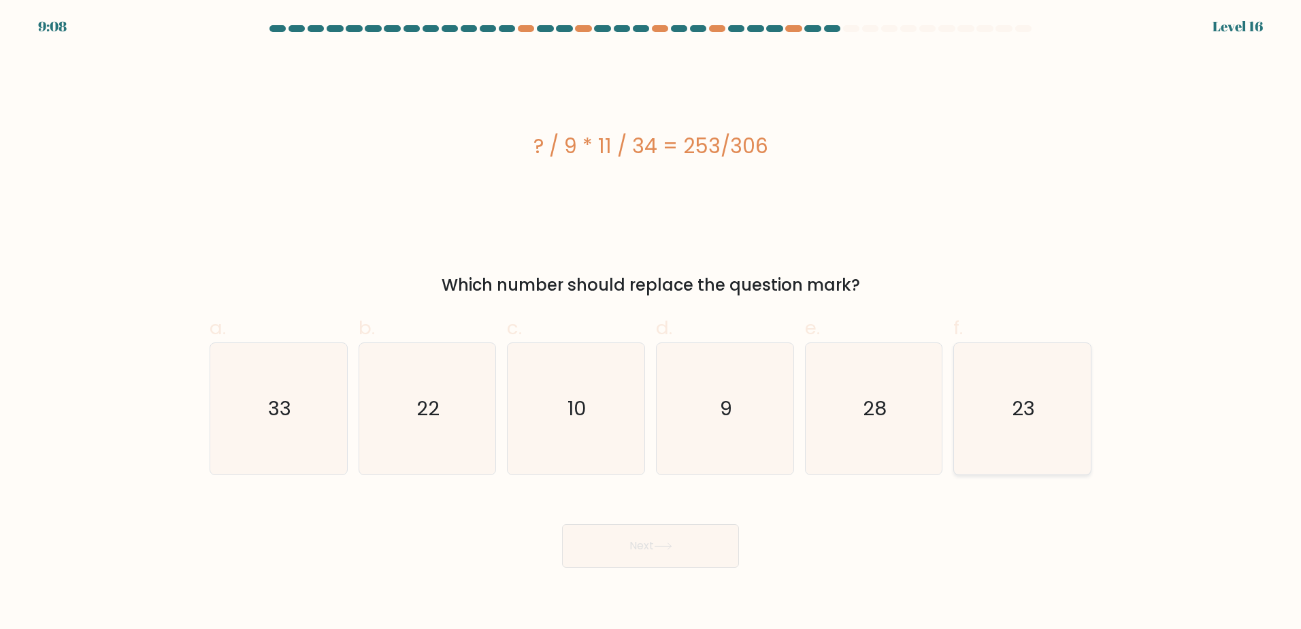
click at [1028, 412] on text "23" at bounding box center [1024, 408] width 23 height 27
click at [651, 323] on input "f. 23" at bounding box center [651, 318] width 1 height 9
radio input "true"
click at [681, 548] on button "Next" at bounding box center [650, 546] width 177 height 44
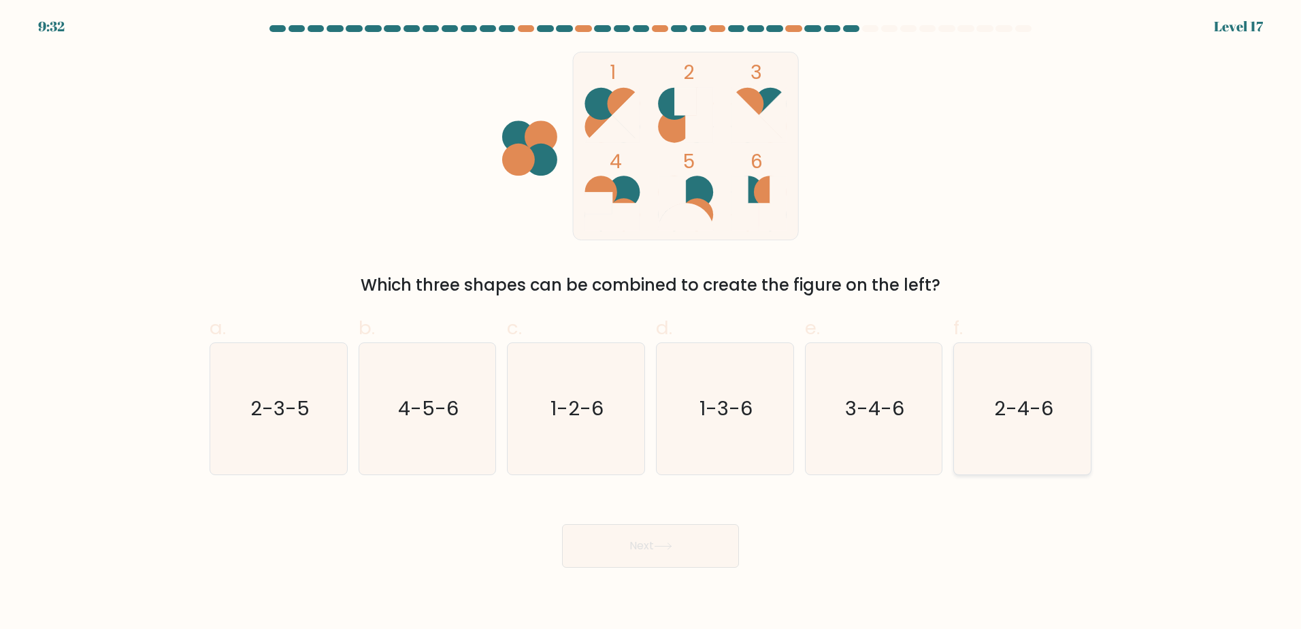
click at [1021, 406] on text "2-4-6" at bounding box center [1023, 408] width 59 height 27
click at [651, 323] on input "f. 2-4-6" at bounding box center [651, 318] width 1 height 9
radio input "true"
click at [659, 540] on button "Next" at bounding box center [650, 546] width 177 height 44
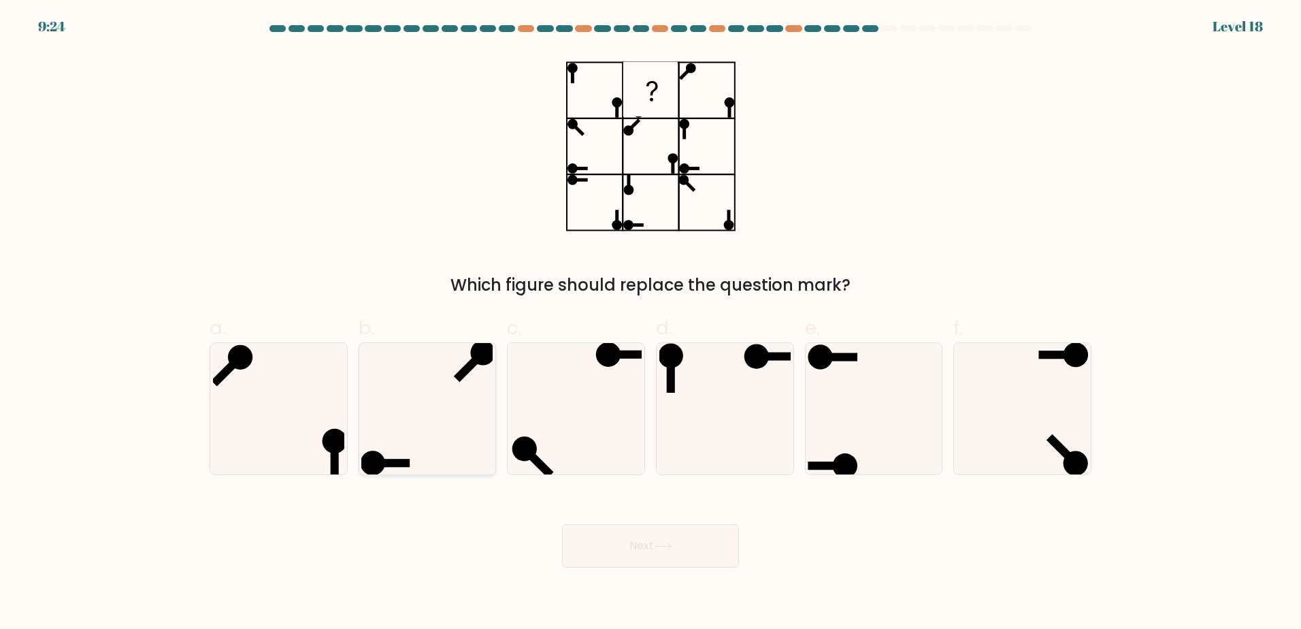
click at [429, 378] on icon at bounding box center [426, 408] width 131 height 131
click at [651, 323] on input "b." at bounding box center [651, 318] width 1 height 9
radio input "true"
click at [632, 544] on button "Next" at bounding box center [650, 546] width 177 height 44
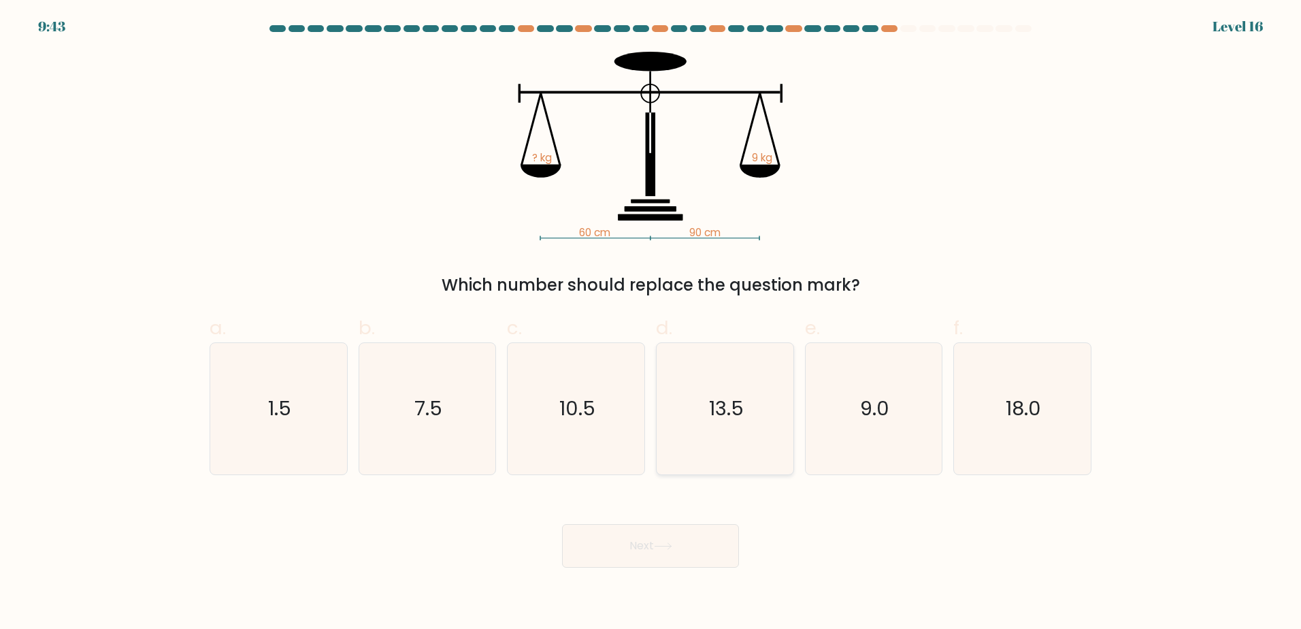
drag, startPoint x: 738, startPoint y: 378, endPoint x: 694, endPoint y: 452, distance: 86.4
click at [738, 378] on icon "13.5" at bounding box center [724, 408] width 131 height 131
click at [651, 323] on input "d. 13.5" at bounding box center [651, 318] width 1 height 9
radio input "true"
click at [661, 542] on icon at bounding box center [663, 545] width 18 height 7
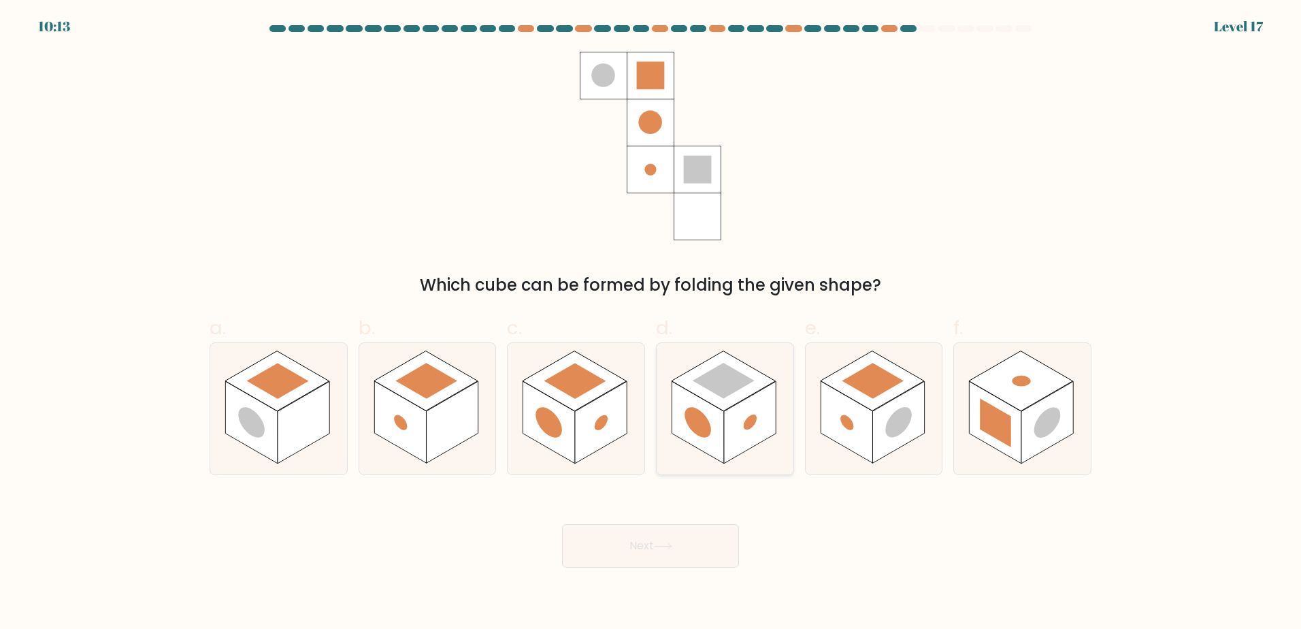
click at [710, 411] on rect at bounding box center [698, 422] width 52 height 82
click at [651, 323] on input "d." at bounding box center [651, 318] width 1 height 9
radio input "true"
click at [668, 538] on button "Next" at bounding box center [650, 546] width 177 height 44
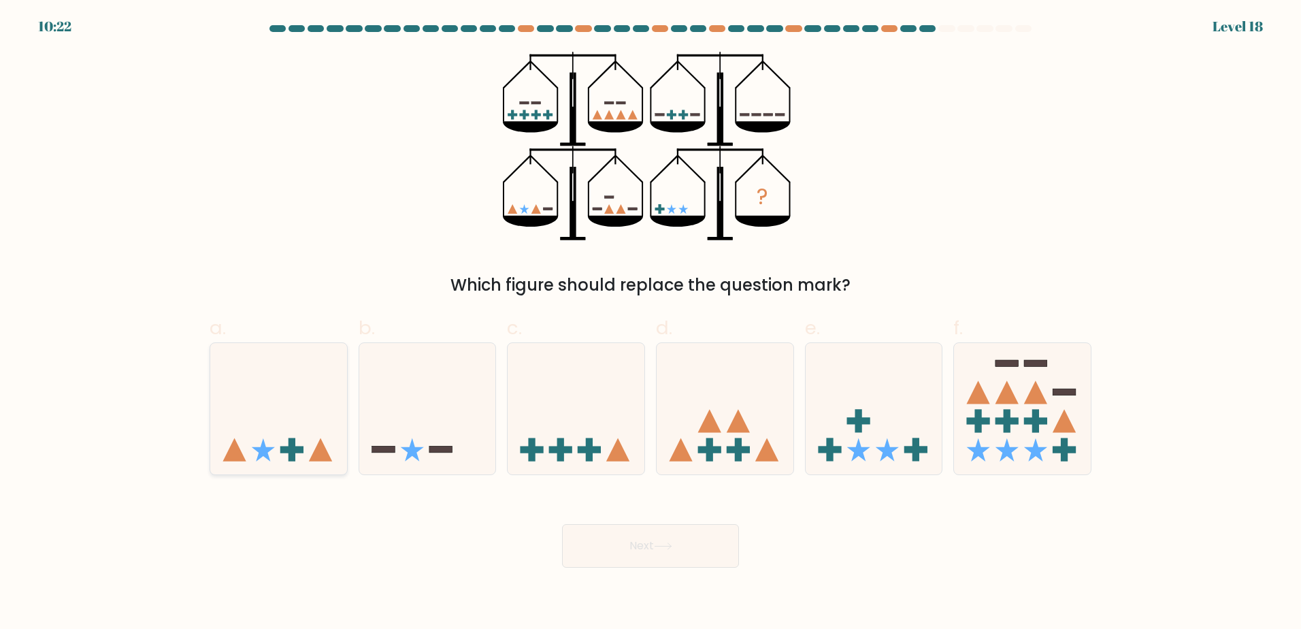
click at [312, 435] on icon at bounding box center [278, 408] width 137 height 113
click at [651, 323] on input "a." at bounding box center [651, 318] width 1 height 9
radio input "true"
click at [684, 538] on button "Next" at bounding box center [650, 546] width 177 height 44
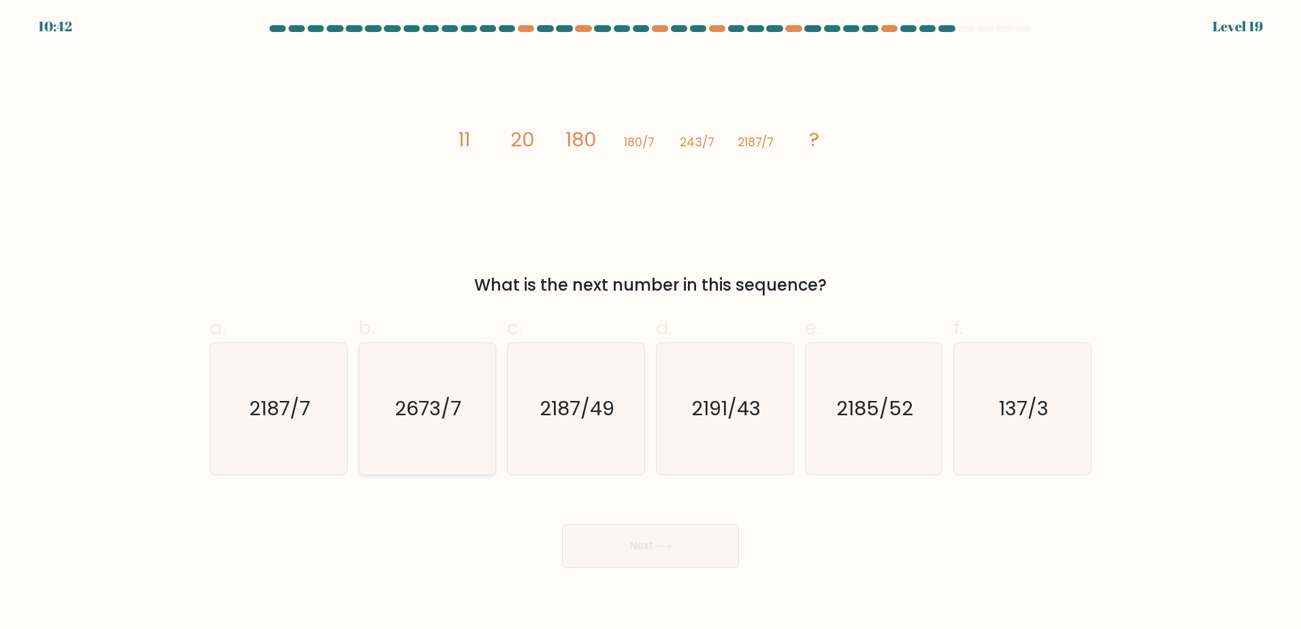
click at [398, 415] on text "2673/7" at bounding box center [428, 408] width 67 height 27
click at [651, 323] on input "b. 2673/7" at bounding box center [651, 318] width 1 height 9
radio input "true"
click at [650, 546] on button "Next" at bounding box center [650, 546] width 177 height 44
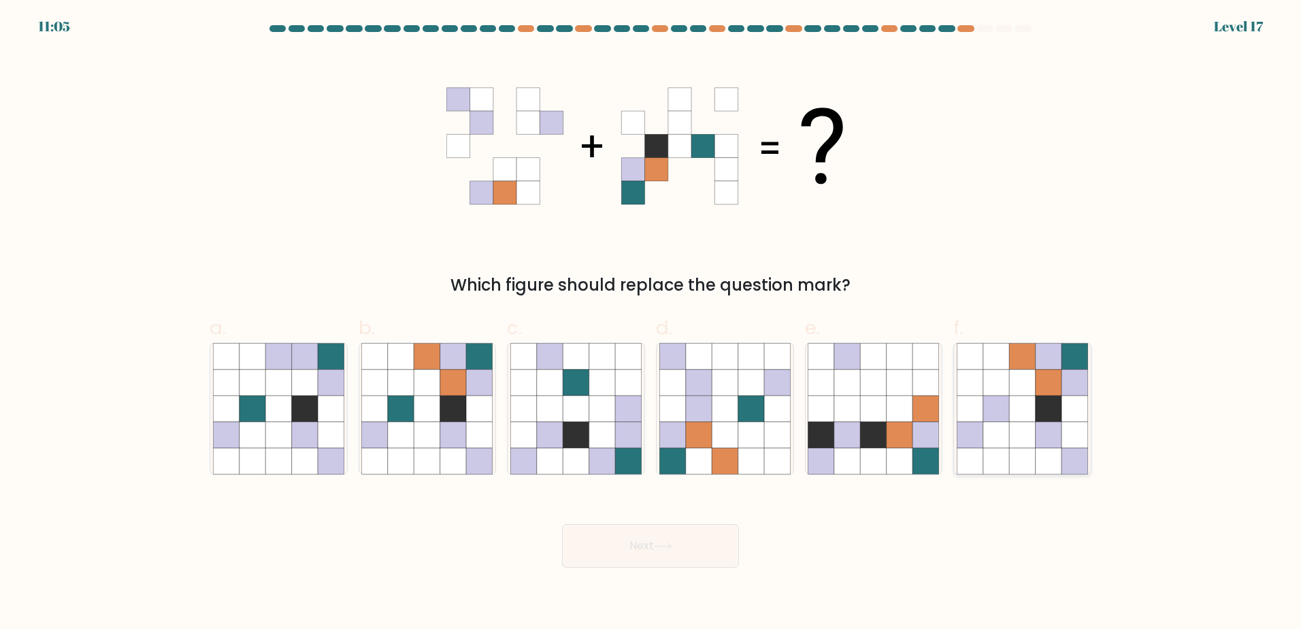
click at [1015, 394] on icon at bounding box center [1022, 382] width 26 height 26
click at [651, 323] on input "f." at bounding box center [651, 318] width 1 height 9
radio input "true"
click at [679, 548] on button "Next" at bounding box center [650, 546] width 177 height 44
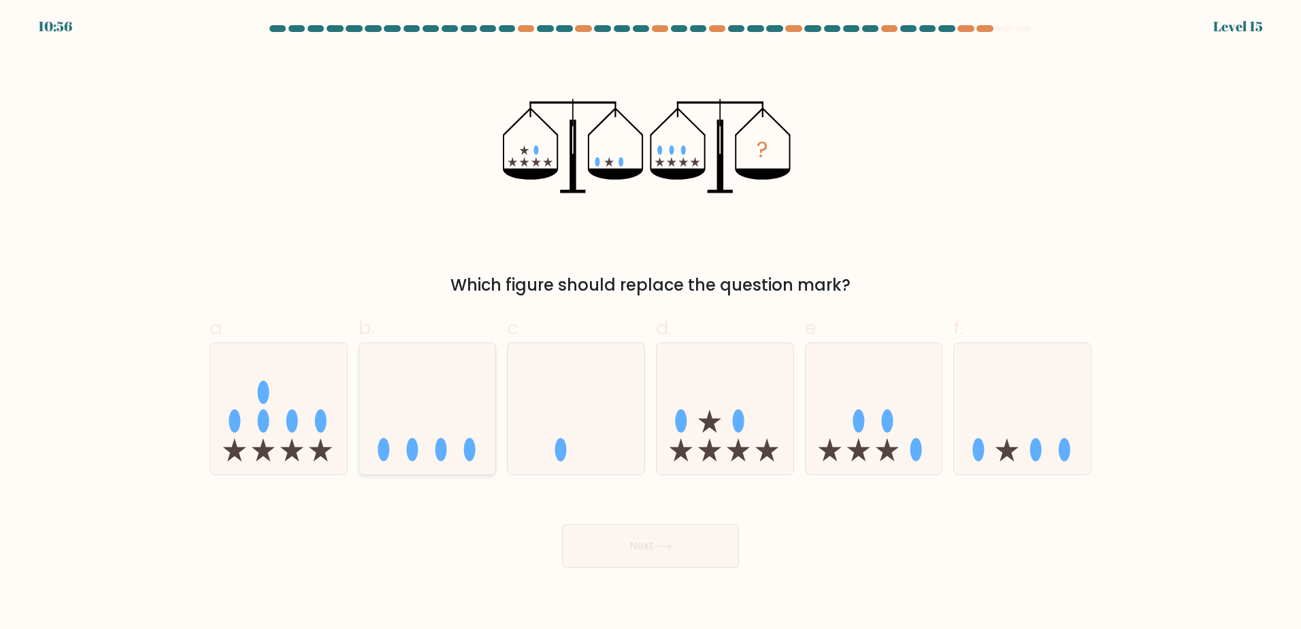
click at [442, 444] on ellipse at bounding box center [441, 449] width 12 height 23
click at [651, 323] on input "b." at bounding box center [651, 318] width 1 height 9
radio input "true"
click at [652, 553] on button "Next" at bounding box center [650, 546] width 177 height 44
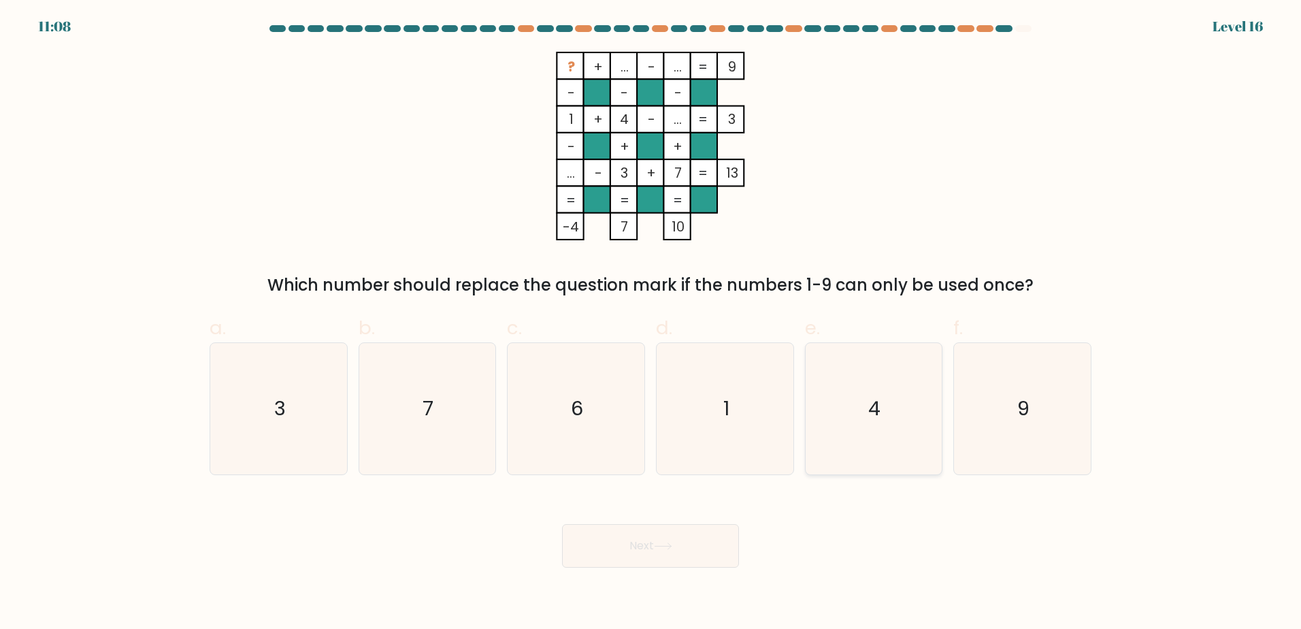
click at [873, 397] on text "4" at bounding box center [875, 408] width 12 height 27
click at [651, 323] on input "e. 4" at bounding box center [651, 318] width 1 height 9
radio input "true"
click at [662, 543] on icon at bounding box center [663, 545] width 18 height 7
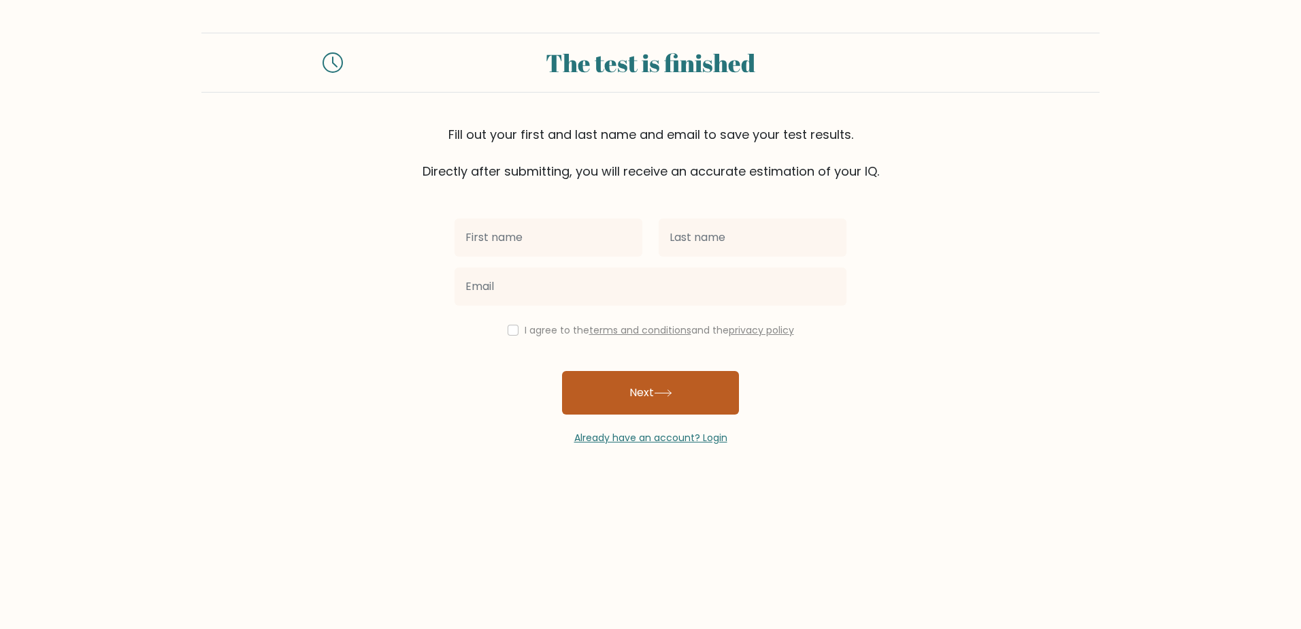
click at [649, 406] on button "Next" at bounding box center [650, 393] width 177 height 44
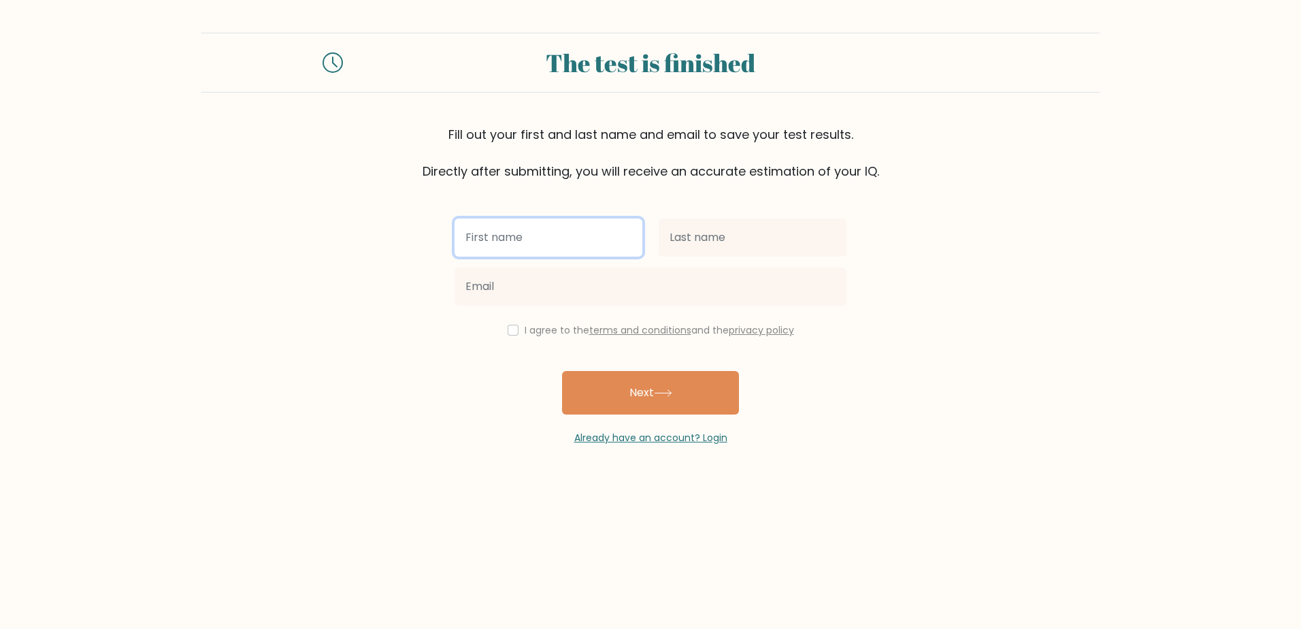
click at [542, 248] on input "text" at bounding box center [549, 237] width 188 height 38
type input "Samuel"
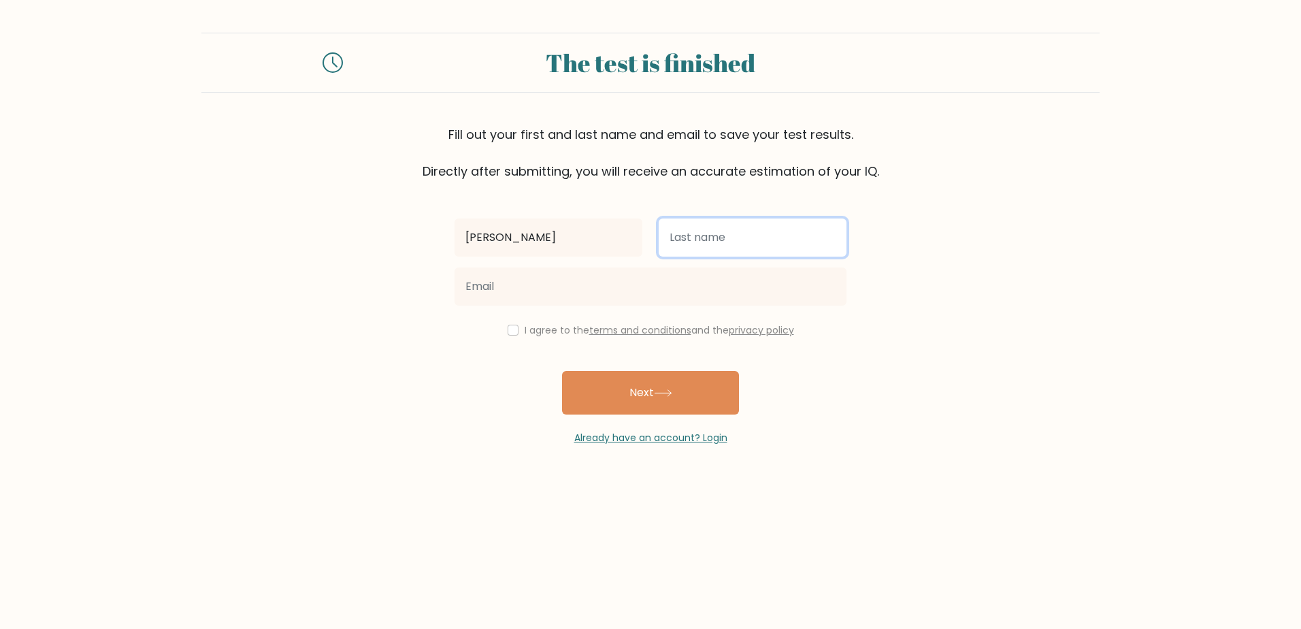
click at [674, 232] on input "text" at bounding box center [753, 237] width 188 height 38
type input "Thackray"
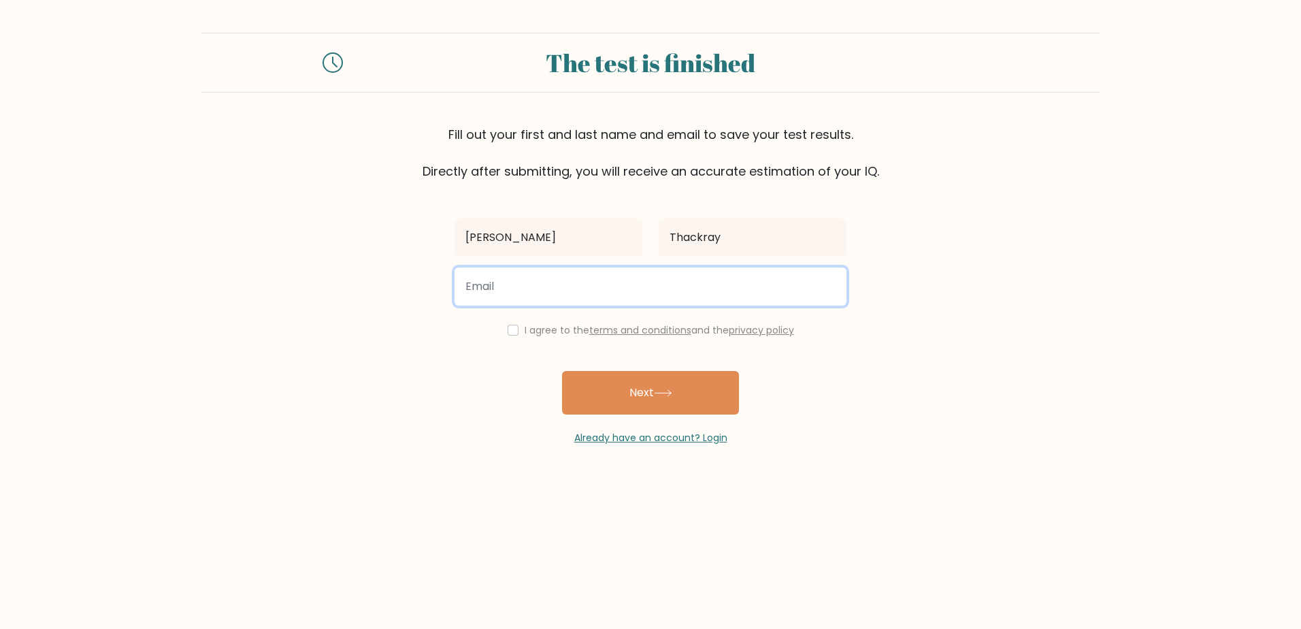
click at [640, 284] on input "email" at bounding box center [651, 286] width 392 height 38
type input "thackraysamuel@yahoo.com"
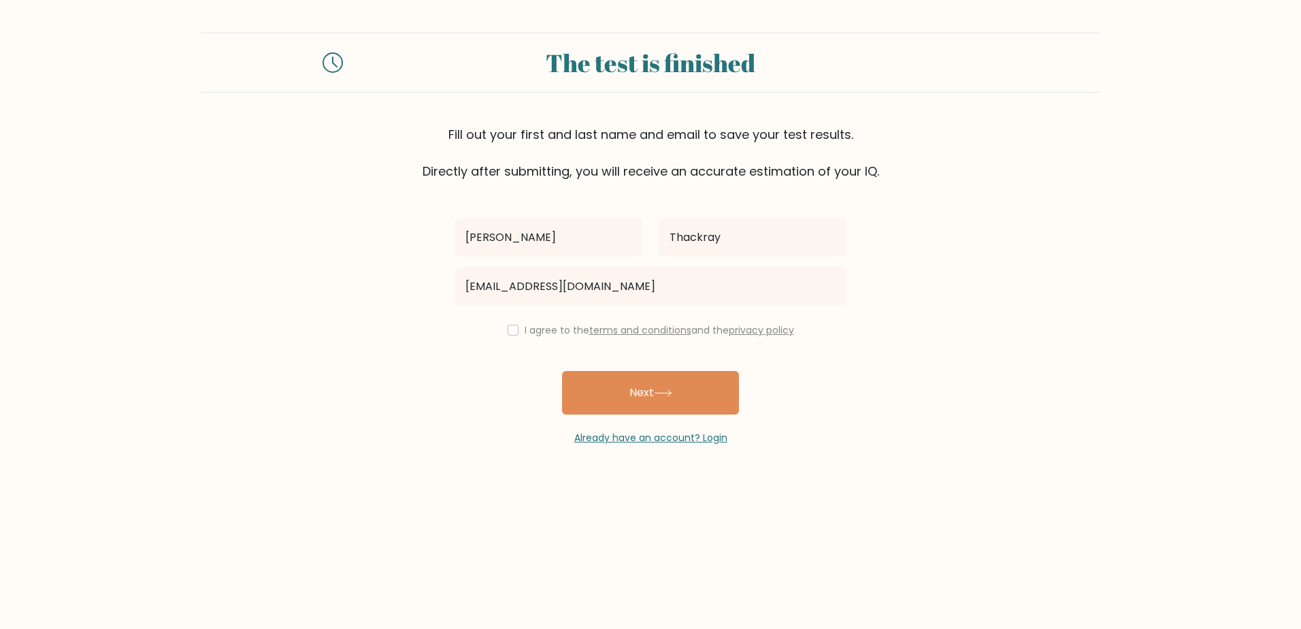
click at [516, 334] on div "I agree to the terms and conditions and the privacy policy" at bounding box center [650, 330] width 408 height 16
click at [510, 335] on input "checkbox" at bounding box center [513, 330] width 11 height 11
checkbox input "true"
click at [600, 396] on button "Next" at bounding box center [650, 393] width 177 height 44
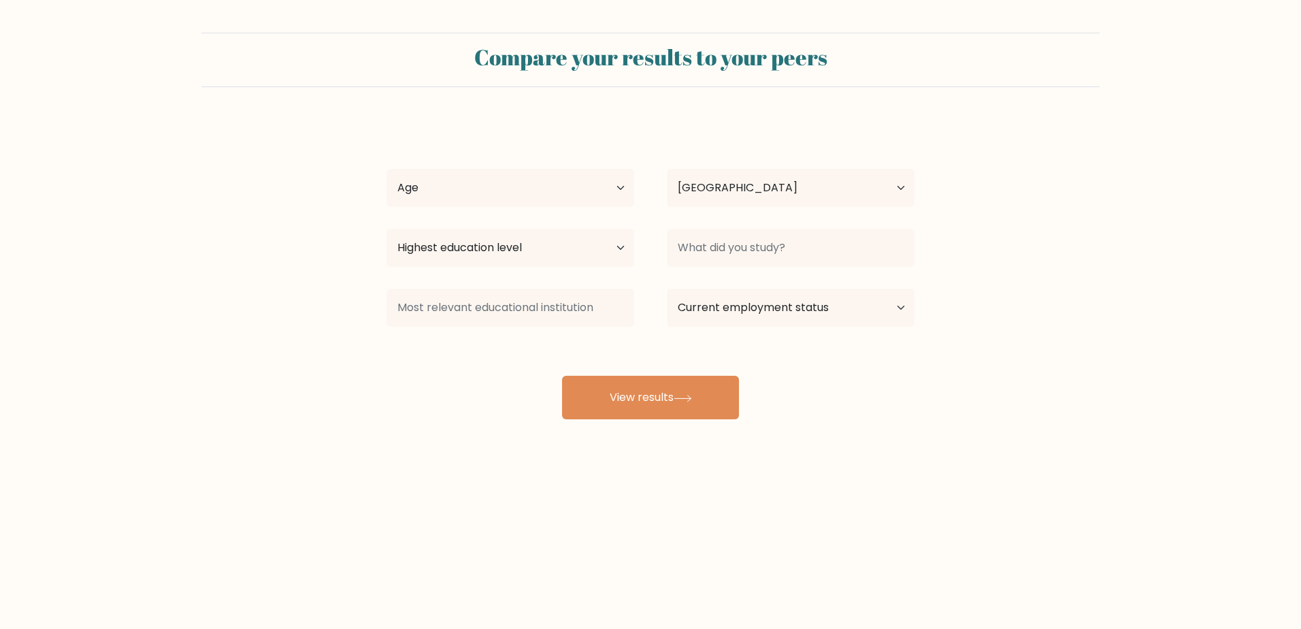
select select "GB"
click at [612, 399] on button "View results" at bounding box center [650, 398] width 177 height 44
click at [540, 182] on select "Age Under 18 years old 18-24 years old 25-34 years old 35-44 years old 45-54 ye…" at bounding box center [511, 188] width 248 height 38
select select "min_18"
click at [387, 169] on select "Age Under 18 years old 18-24 years old 25-34 years old 35-44 years old 45-54 ye…" at bounding box center [511, 188] width 248 height 38
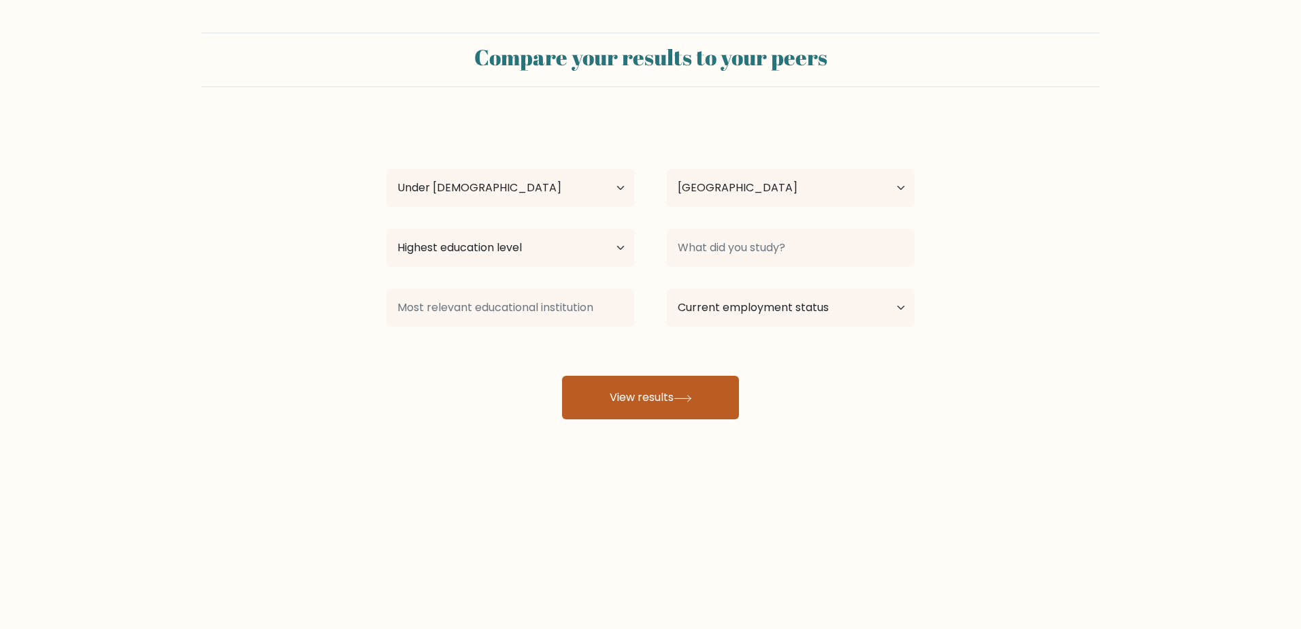
click at [661, 387] on button "View results" at bounding box center [650, 398] width 177 height 44
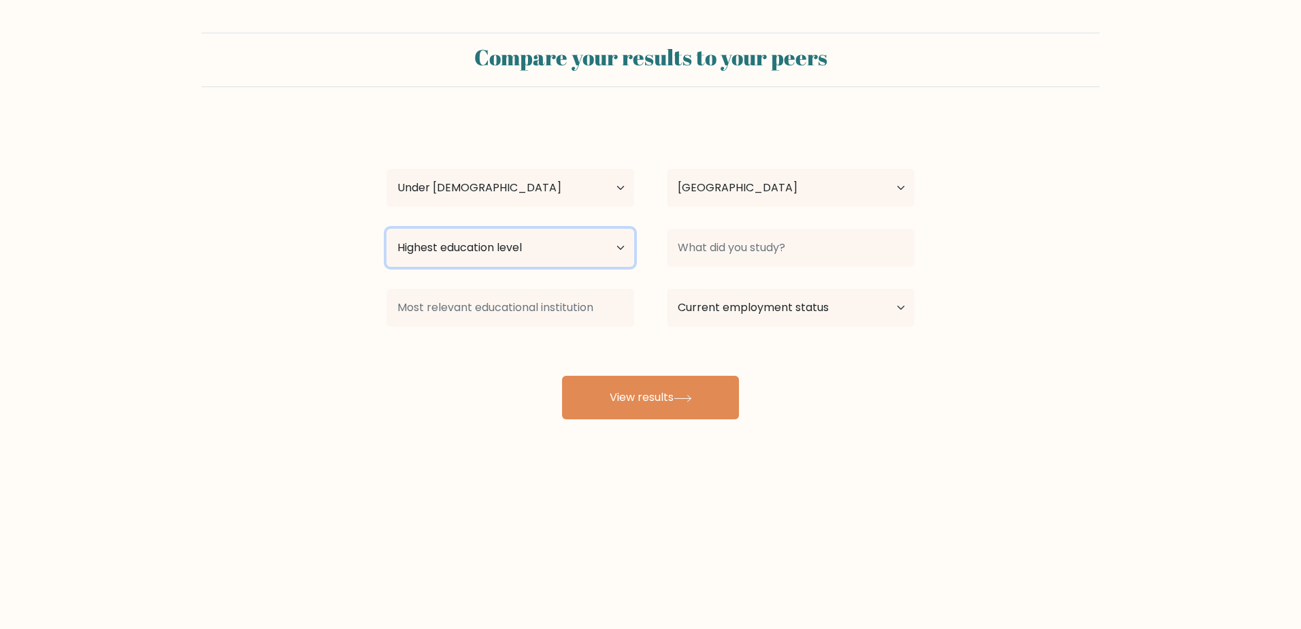
click at [570, 254] on select "Highest education level No schooling Primary Lower Secondary Upper Secondary Oc…" at bounding box center [511, 248] width 248 height 38
select select "upper_secondary"
click at [387, 229] on select "Highest education level No schooling Primary Lower Secondary Upper Secondary Oc…" at bounding box center [511, 248] width 248 height 38
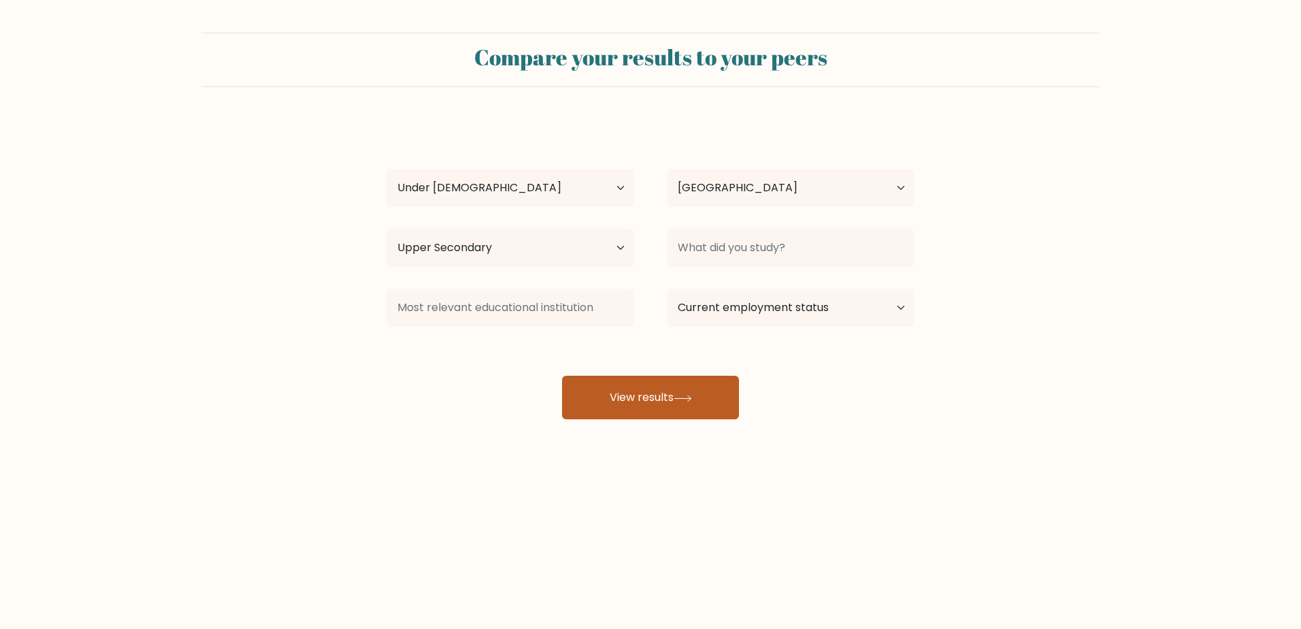
click at [659, 398] on button "View results" at bounding box center [650, 398] width 177 height 44
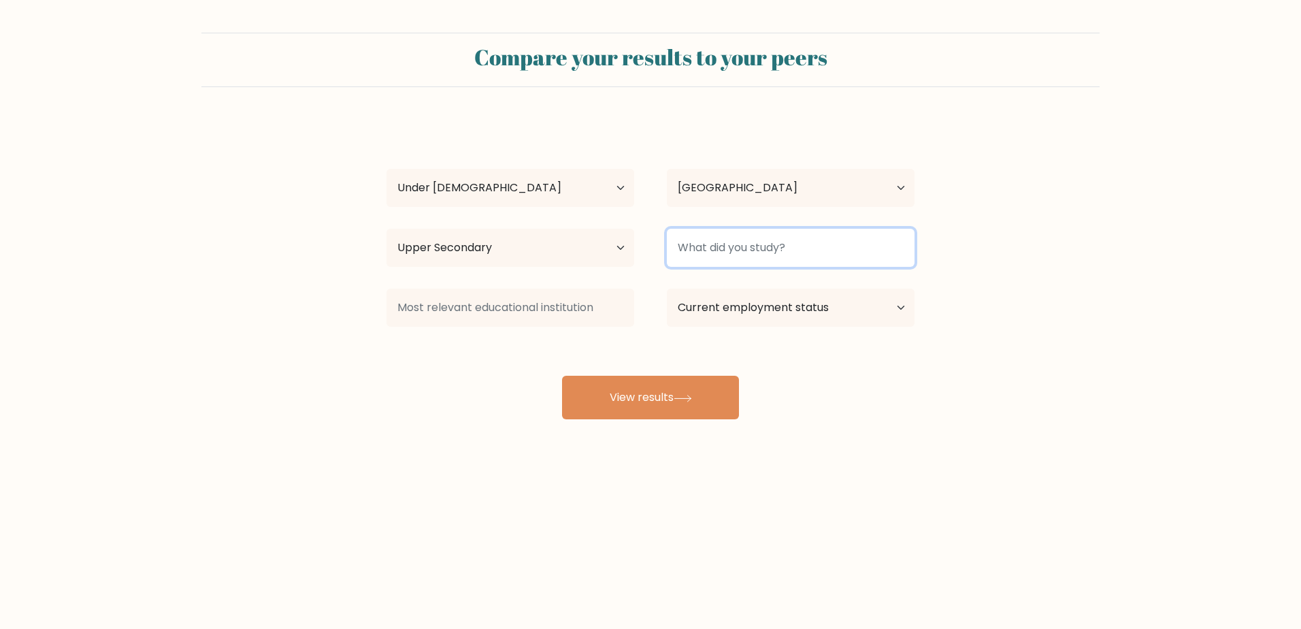
click at [725, 253] on input at bounding box center [791, 248] width 248 height 38
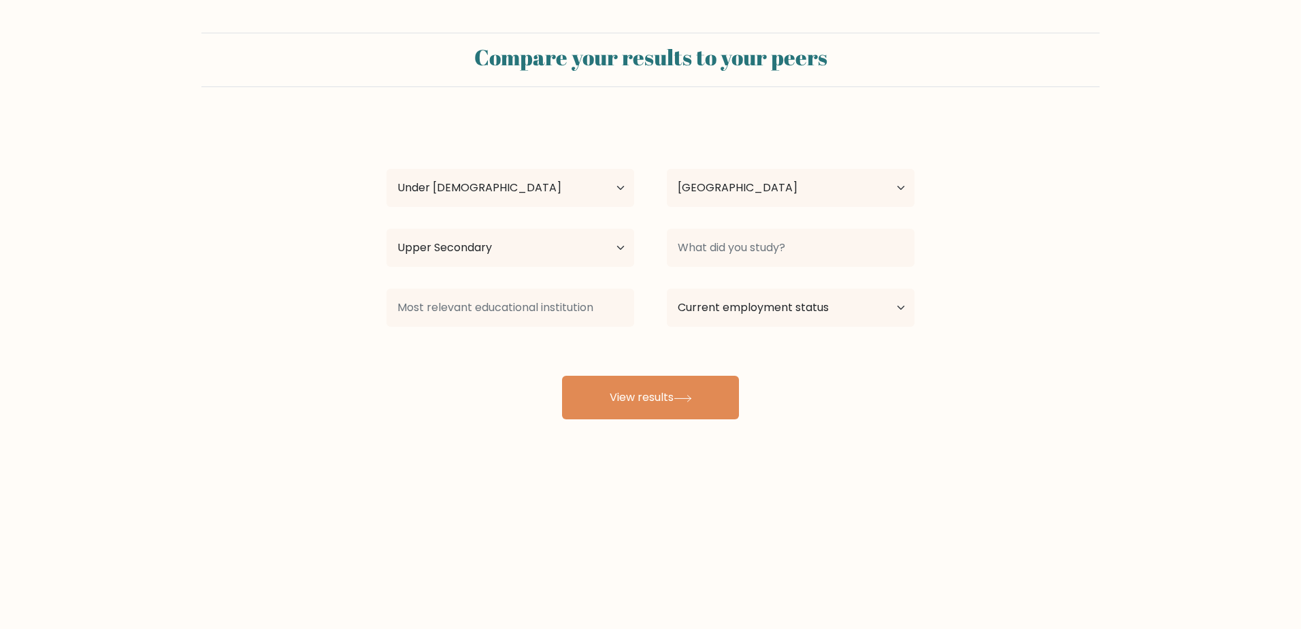
click at [828, 389] on div "Samuel Thackray Age Under 18 years old 18-24 years old 25-34 years old 35-44 ye…" at bounding box center [650, 269] width 544 height 299
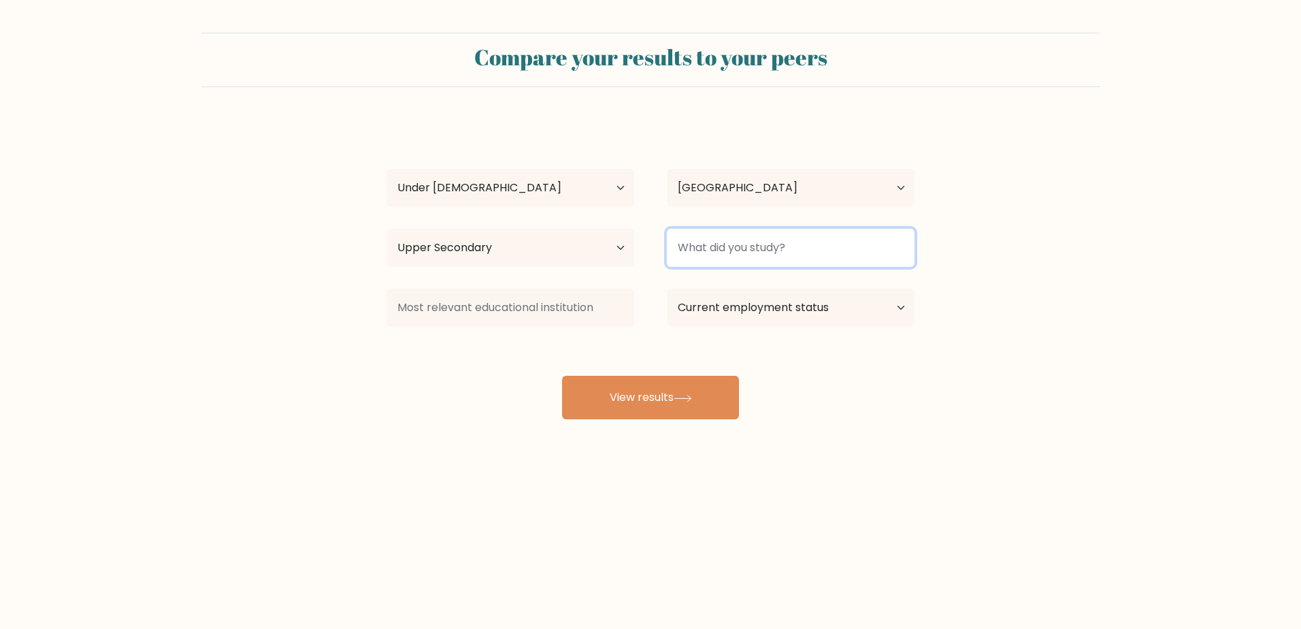
click at [761, 253] on input at bounding box center [791, 248] width 248 height 38
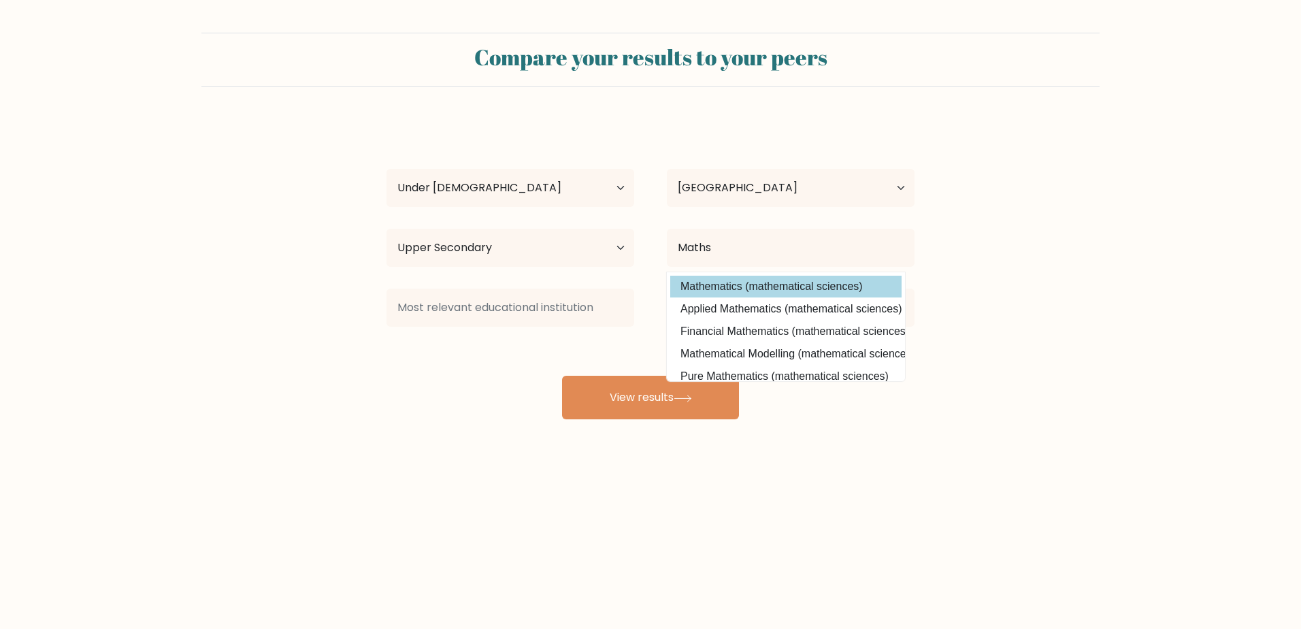
click at [771, 283] on option "Mathematics (mathematical sciences)" at bounding box center [785, 287] width 231 height 22
type input "Mathematics"
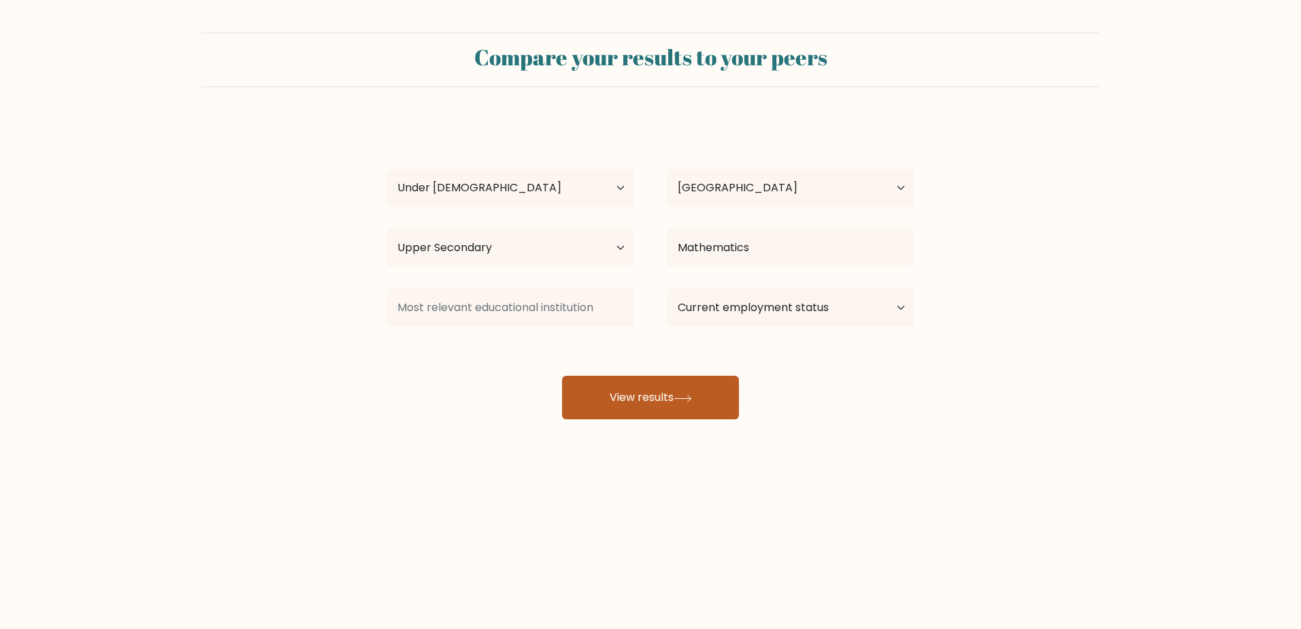
click at [632, 391] on button "View results" at bounding box center [650, 398] width 177 height 44
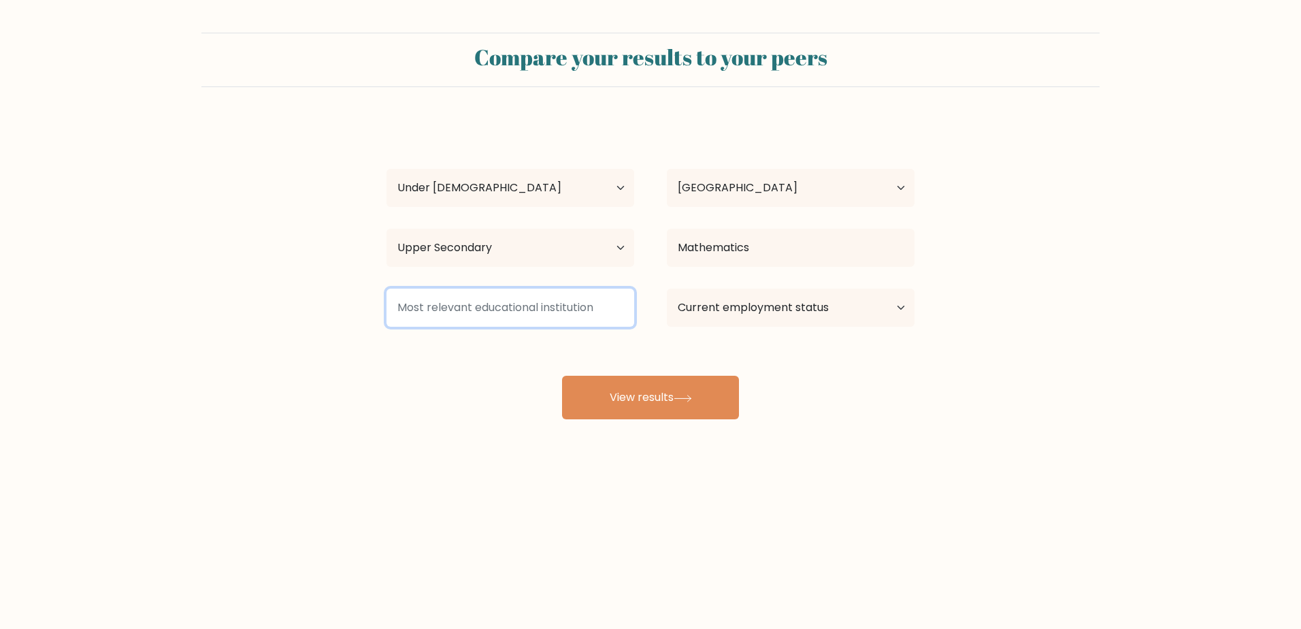
click at [566, 314] on input at bounding box center [511, 308] width 248 height 38
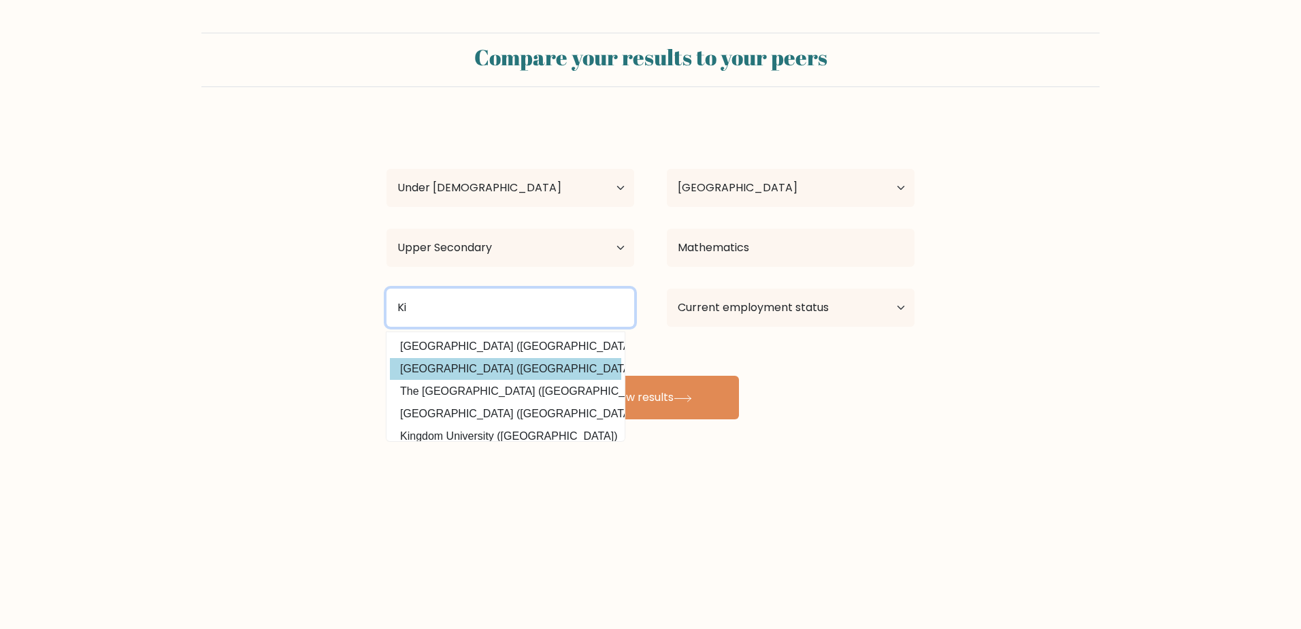
type input "K"
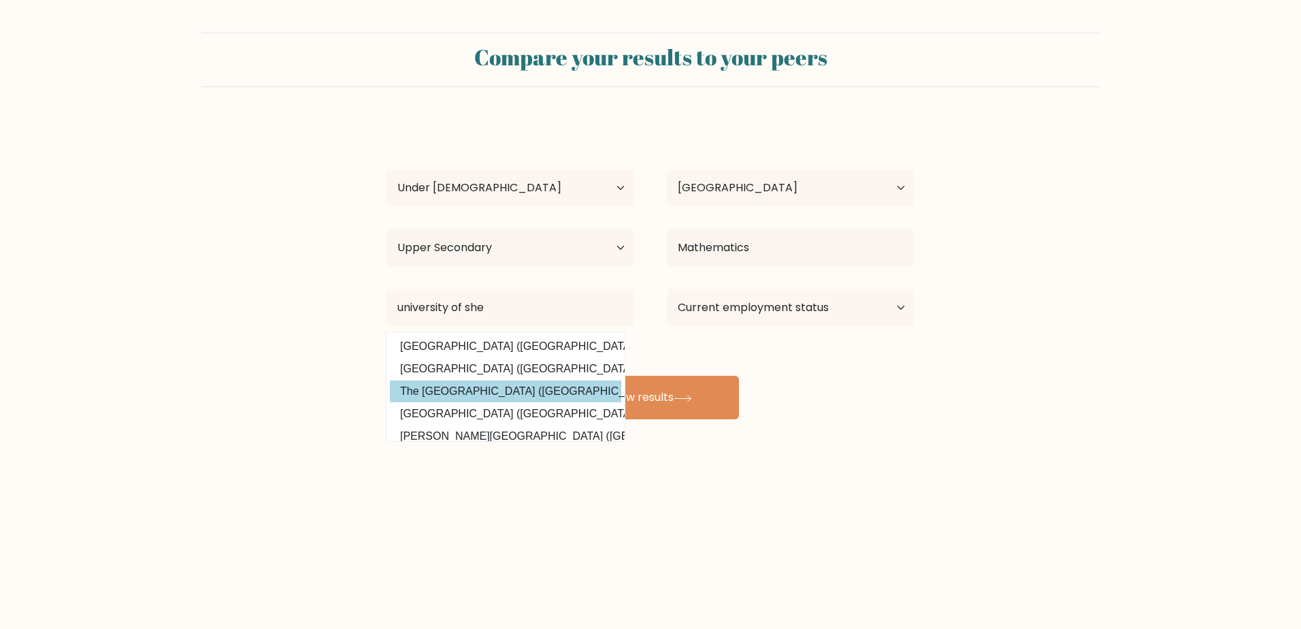
click at [534, 392] on option "The University of Sheffield (United Kingdom)" at bounding box center [505, 391] width 231 height 22
type input "The [GEOGRAPHIC_DATA]"
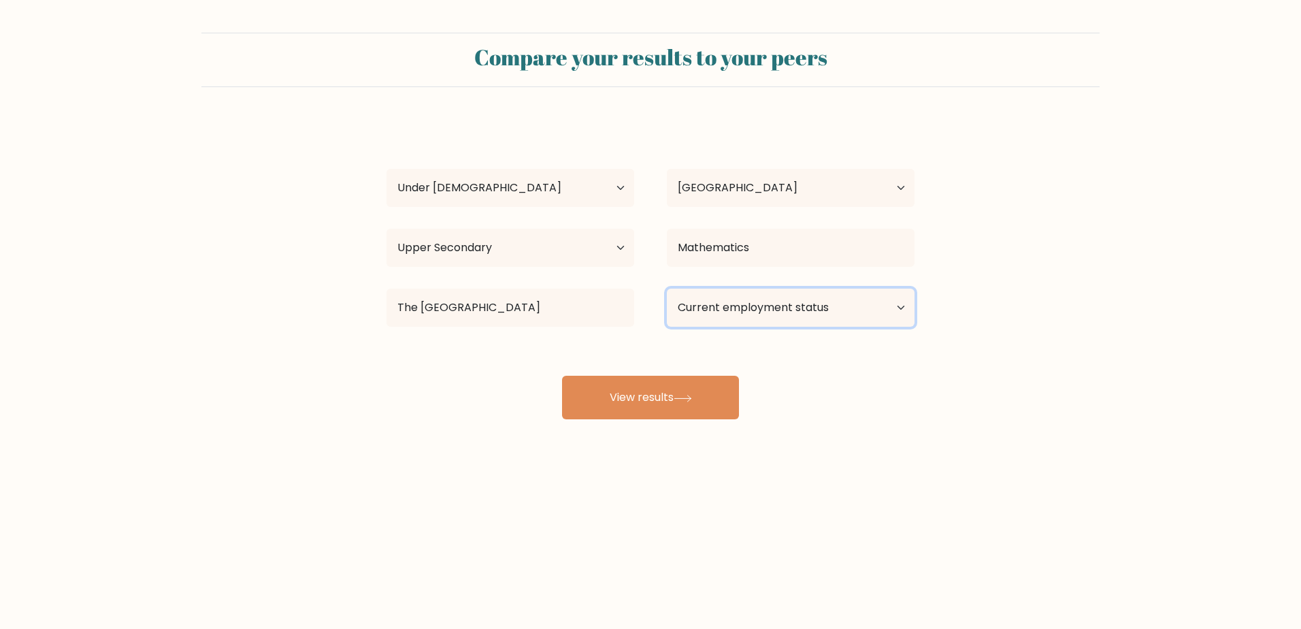
click at [727, 310] on select "Current employment status Employed Student Retired Other / prefer not to answer" at bounding box center [791, 308] width 248 height 38
select select "student"
click at [667, 289] on select "Current employment status Employed Student Retired Other / prefer not to answer" at bounding box center [791, 308] width 248 height 38
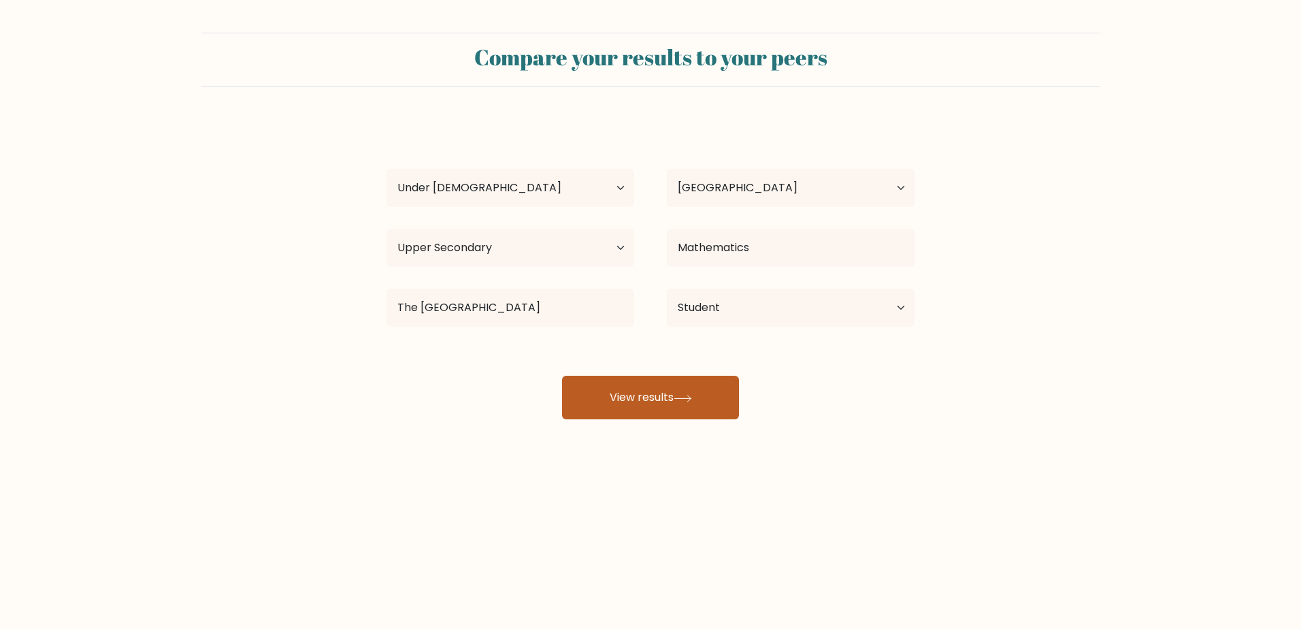
click at [685, 389] on button "View results" at bounding box center [650, 398] width 177 height 44
